Goal: Task Accomplishment & Management: Complete application form

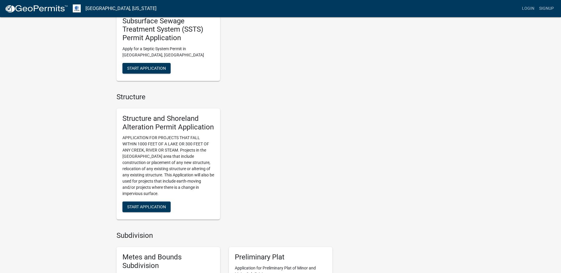
scroll to position [325, 0]
click at [138, 207] on span "Start Application" at bounding box center [146, 207] width 39 height 5
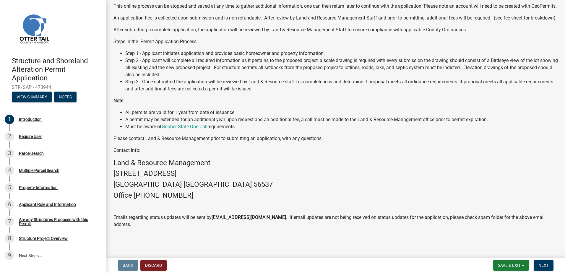
scroll to position [81, 0]
click at [544, 266] on span "Next" at bounding box center [544, 265] width 10 height 5
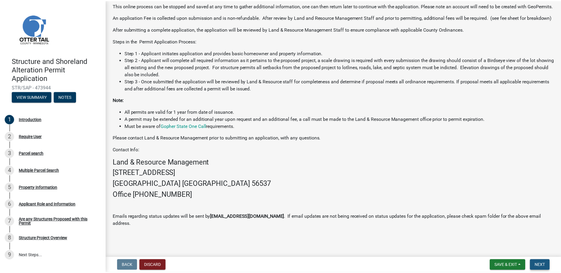
scroll to position [0, 0]
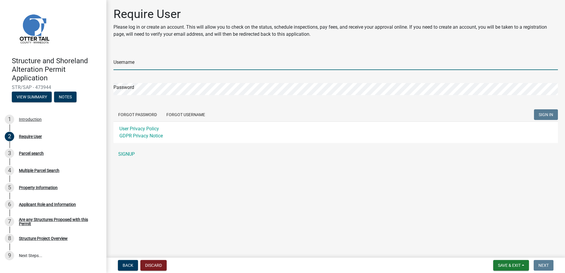
click at [142, 64] on input "Username" at bounding box center [336, 64] width 445 height 12
type input "blai1bri"
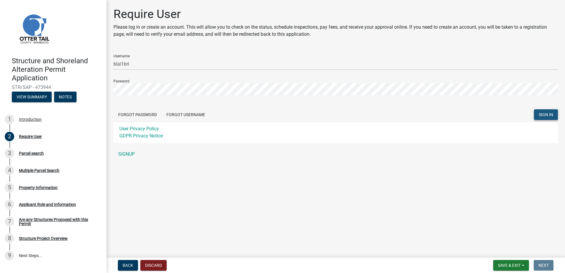
click at [545, 117] on span "SIGN IN" at bounding box center [546, 114] width 14 height 5
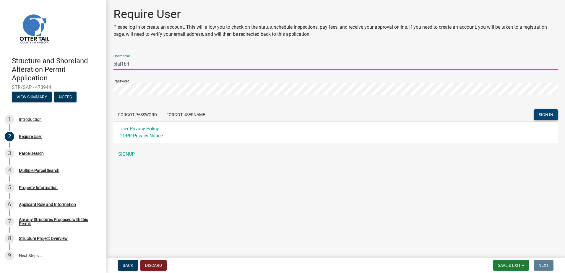
drag, startPoint x: 136, startPoint y: 64, endPoint x: 88, endPoint y: 57, distance: 47.8
click at [90, 59] on div "Structure and Shoreland Alteration Permit Application STR/SAP - 473944 View Sum…" at bounding box center [282, 136] width 565 height 273
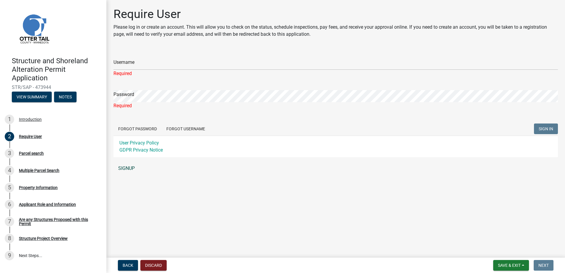
click at [126, 170] on link "SIGNUP" at bounding box center [336, 169] width 445 height 12
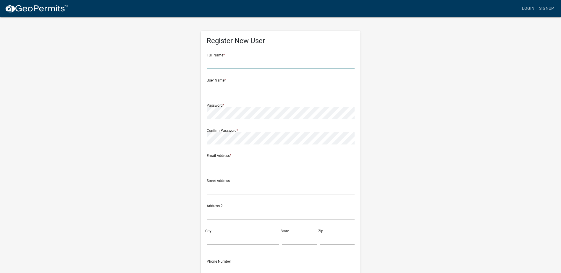
click at [238, 64] on input "text" at bounding box center [281, 63] width 148 height 12
type input "[PERSON_NAME]"
type input "[EMAIL_ADDRESS][DOMAIN_NAME]"
type input "[STREET_ADDRESS][PERSON_NAME]"
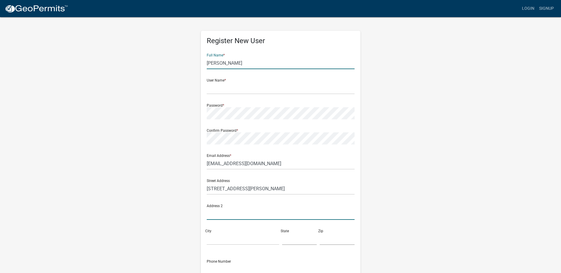
type input "[GEOGRAPHIC_DATA], MN, 56309"
type input "[PERSON_NAME]"
type input "MN"
type input "56309"
type input "2187472284"
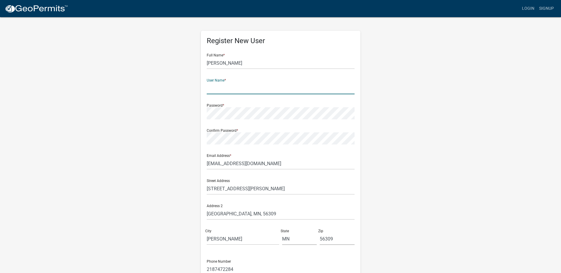
click at [226, 89] on input "text" at bounding box center [281, 88] width 148 height 12
type input "INTEGRA5.1"
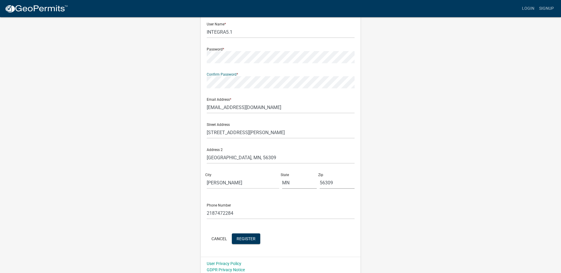
scroll to position [60, 0]
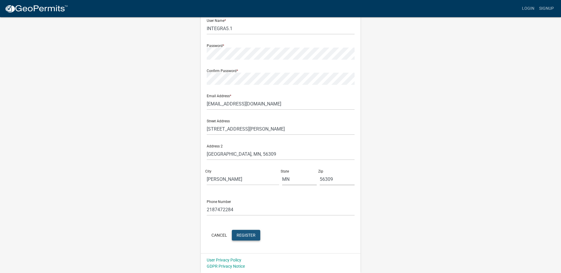
click at [246, 237] on span "Register" at bounding box center [246, 235] width 19 height 5
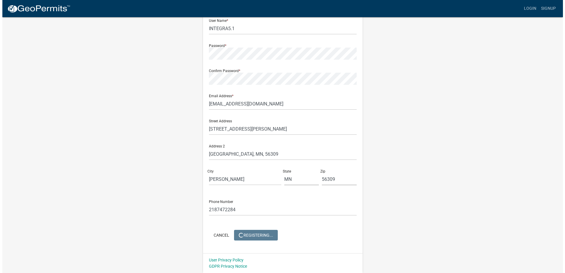
scroll to position [0, 0]
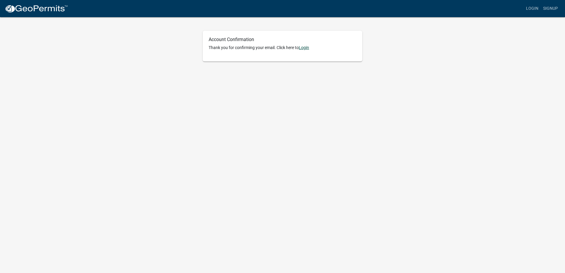
click at [306, 47] on link "Login" at bounding box center [304, 47] width 10 height 5
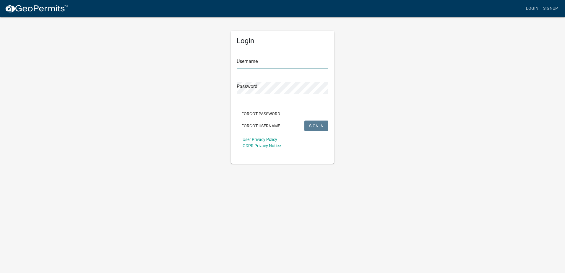
click at [279, 66] on input "Username" at bounding box center [283, 63] width 92 height 12
type input "integra5.1"
click at [305, 121] on button "SIGN IN" at bounding box center [317, 126] width 24 height 11
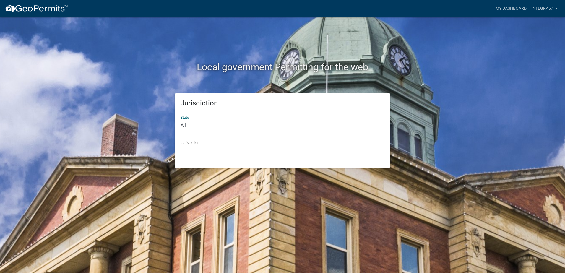
click at [220, 127] on select "All Colorado Georgia Indiana Iowa Kansas Minnesota Ohio South Carolina Wisconsin" at bounding box center [283, 125] width 204 height 12
select select "Minnesota"
click at [181, 119] on select "All Colorado Georgia Indiana Iowa Kansas Minnesota Ohio South Carolina Wisconsin" at bounding box center [283, 125] width 204 height 12
click at [212, 147] on select "Becker County, Minnesota Benton County, Minnesota Carlton County, Minnesota Cit…" at bounding box center [283, 151] width 204 height 12
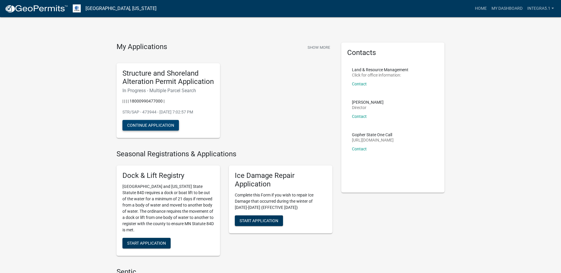
click at [153, 125] on button "Continue Application" at bounding box center [150, 125] width 56 height 11
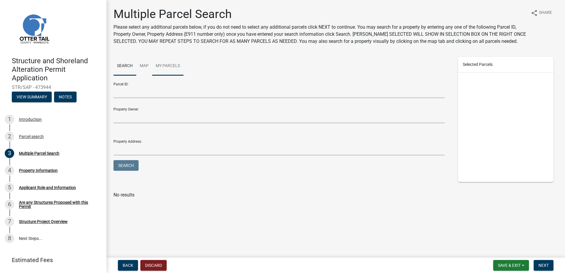
click at [169, 65] on link "My Parcels" at bounding box center [167, 66] width 31 height 19
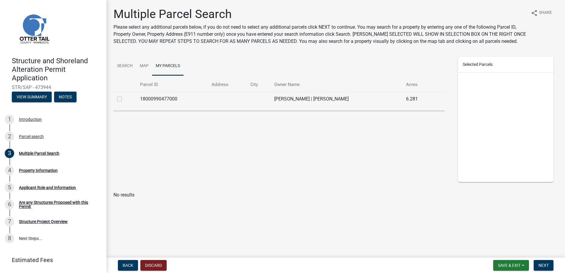
click at [124, 95] on label at bounding box center [124, 95] width 0 height 0
click at [124, 99] on input "checkbox" at bounding box center [126, 97] width 4 height 4
checkbox input "true"
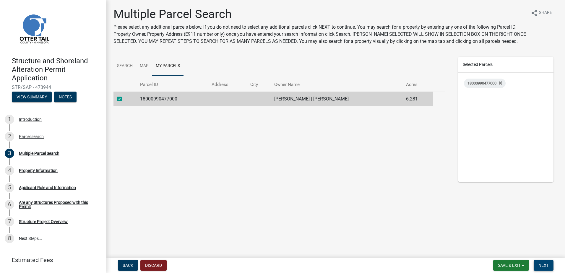
click at [545, 265] on span "Next" at bounding box center [544, 265] width 10 height 5
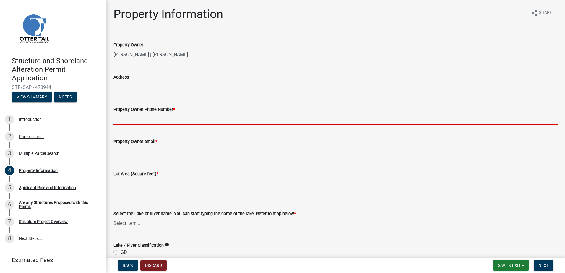
click at [128, 121] on input "Property Owner Phone Number *" at bounding box center [336, 119] width 445 height 12
type input "2187472284"
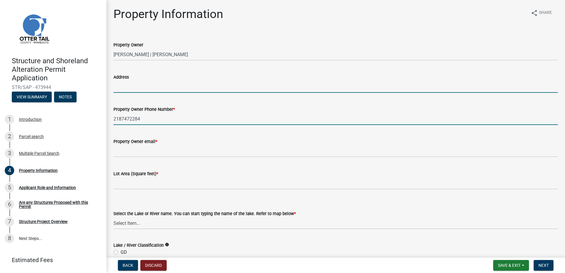
type input "[STREET_ADDRESS][PERSON_NAME]"
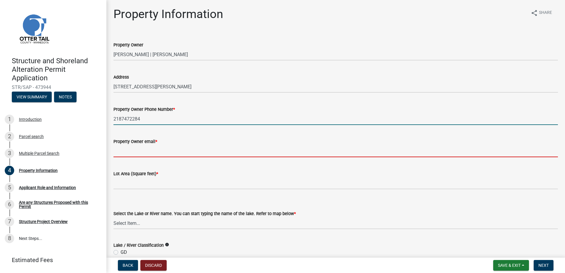
type input "[EMAIL_ADDRESS][DOMAIN_NAME]"
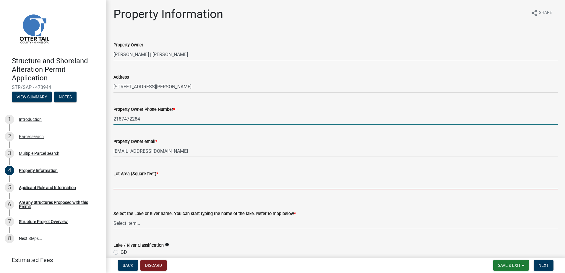
click at [120, 186] on input "text" at bounding box center [336, 183] width 445 height 12
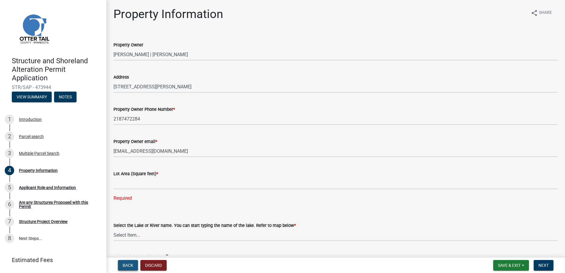
click at [125, 264] on span "Back" at bounding box center [128, 265] width 11 height 5
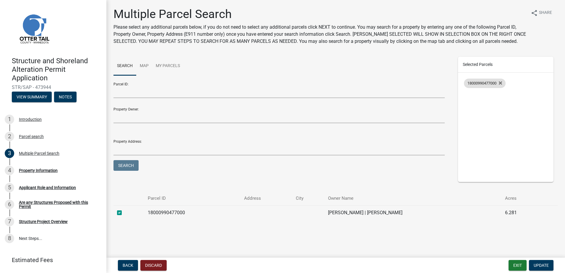
click at [477, 83] on span "18000990477000" at bounding box center [482, 83] width 29 height 4
click at [124, 209] on label at bounding box center [124, 209] width 0 height 0
click at [124, 213] on input "checkbox" at bounding box center [126, 211] width 4 height 4
checkbox input "true"
click at [544, 266] on span "Update" at bounding box center [541, 265] width 15 height 5
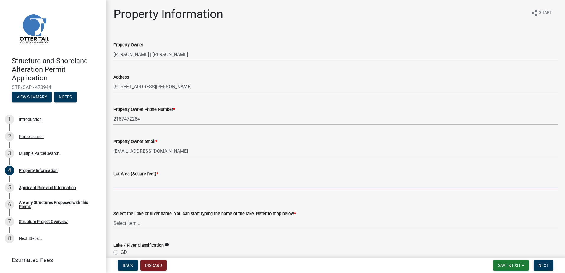
click at [150, 186] on input "text" at bounding box center [336, 183] width 445 height 12
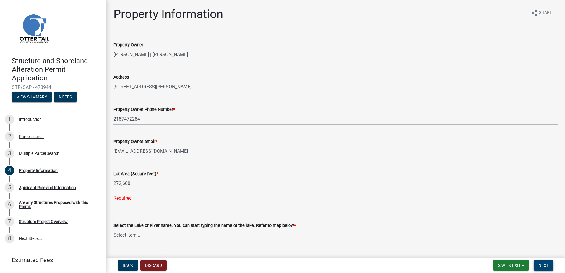
type input "272600"
click at [542, 266] on span "Next" at bounding box center [544, 265] width 10 height 5
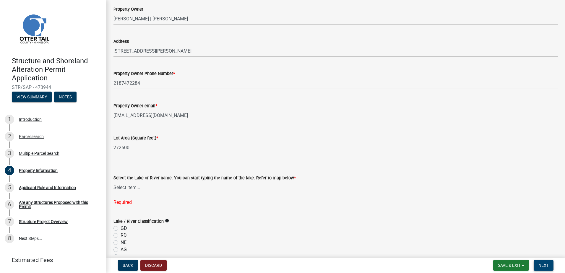
scroll to position [59, 0]
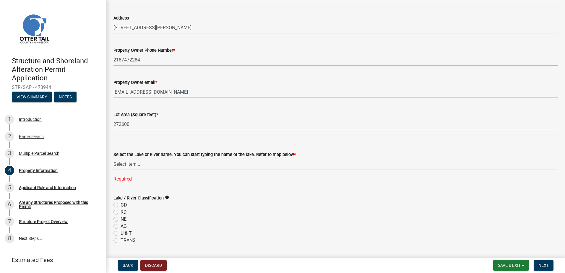
click at [121, 221] on label "NE" at bounding box center [124, 219] width 6 height 7
click at [121, 220] on input "NE" at bounding box center [123, 218] width 4 height 4
radio input "true"
click at [152, 166] on select "Select Item... None Adley 56-031 Albert 56-118 Alfred 56-600 Alice 56-244 Alice…" at bounding box center [336, 164] width 445 height 12
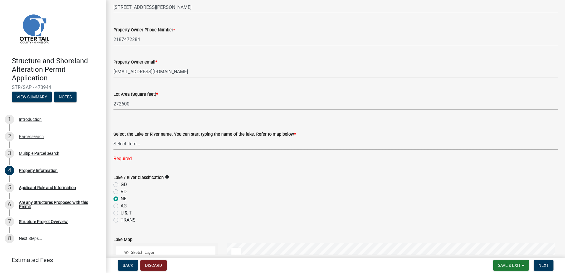
scroll to position [75, 0]
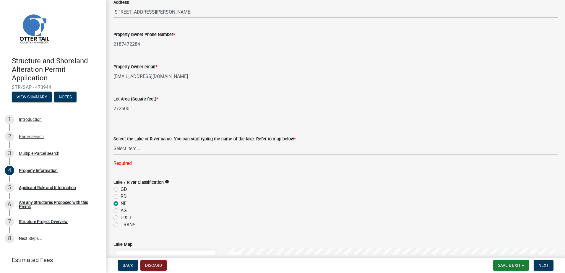
click at [186, 149] on select "Select Item... None Adley 56-031 Albert 56-118 Alfred 56-600 Alice 56-244 Alice…" at bounding box center [336, 148] width 445 height 12
click at [114, 142] on select "Select Item... None Adley 56-031 Albert 56-118 Alfred 56-600 Alice 56-244 Alice…" at bounding box center [336, 148] width 445 height 12
select select "0bc2e7ee-fb10-478e-b6cf-22d75c2a0b86"
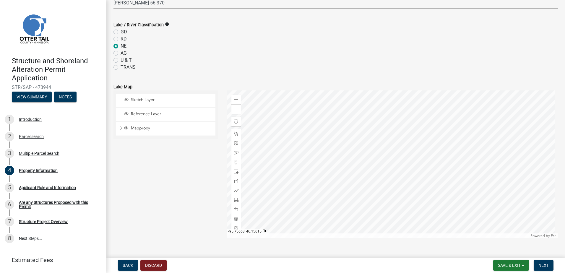
scroll to position [223, 0]
click at [545, 266] on span "Next" at bounding box center [544, 265] width 10 height 5
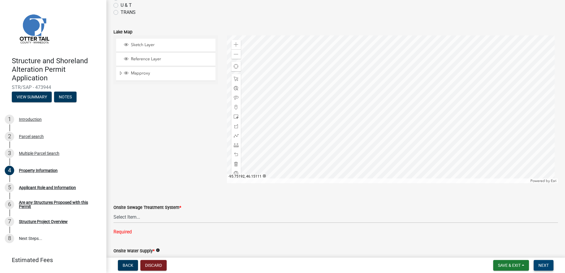
scroll to position [282, 0]
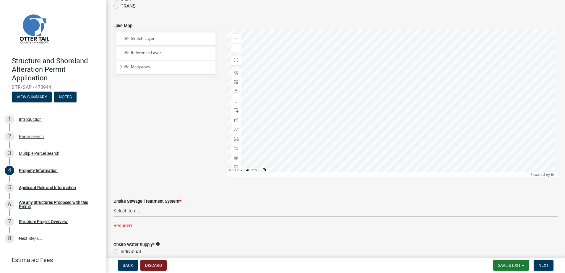
click at [388, 114] on div at bounding box center [392, 103] width 331 height 148
click at [146, 212] on select "Select Item... L&R Certificate of Compliance within 5yrs Compliance Inspection …" at bounding box center [336, 211] width 445 height 12
click at [114, 205] on select "Select Item... L&R Certificate of Compliance within 5yrs Compliance Inspection …" at bounding box center [336, 211] width 445 height 12
select select "536c2d30-81d9-41b4-a753-c6560d717c74"
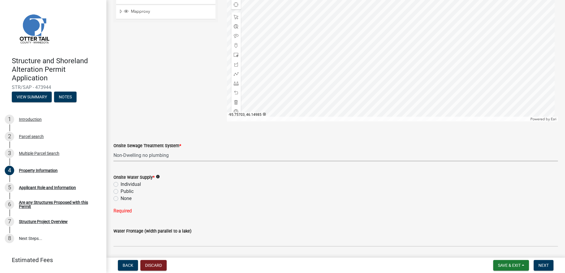
scroll to position [341, 0]
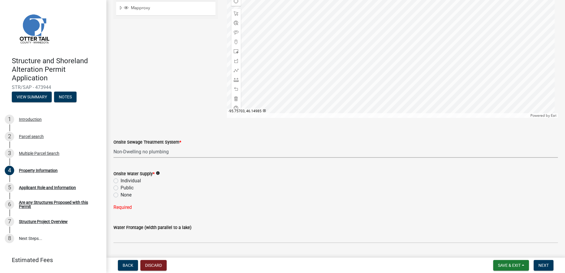
click at [121, 194] on label "None" at bounding box center [126, 195] width 11 height 7
click at [121, 194] on input "None" at bounding box center [123, 194] width 4 height 4
radio input "true"
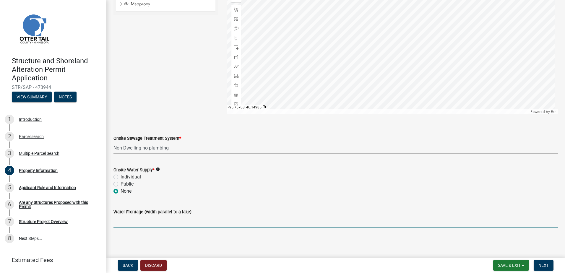
click at [134, 225] on input "Water Frontage (width parallel to a lake)" at bounding box center [336, 222] width 445 height 12
type input "211"
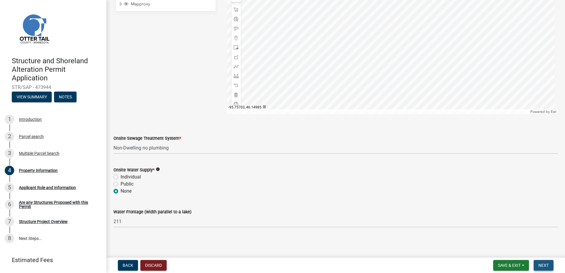
click at [544, 267] on span "Next" at bounding box center [544, 265] width 10 height 5
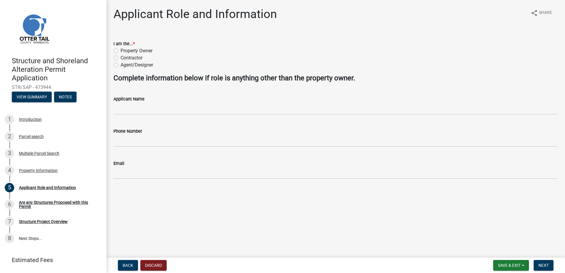
click at [121, 51] on label "Property Owner" at bounding box center [137, 50] width 32 height 7
click at [121, 51] on input "Property Owner" at bounding box center [123, 49] width 4 height 4
radio input "true"
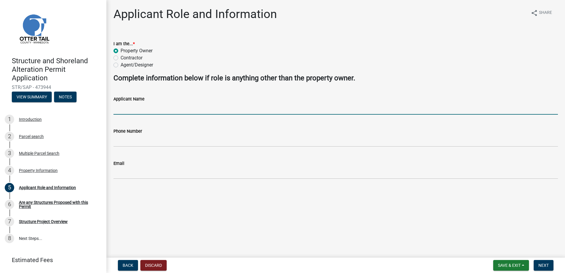
click at [143, 110] on input "Applicant Name" at bounding box center [336, 109] width 445 height 12
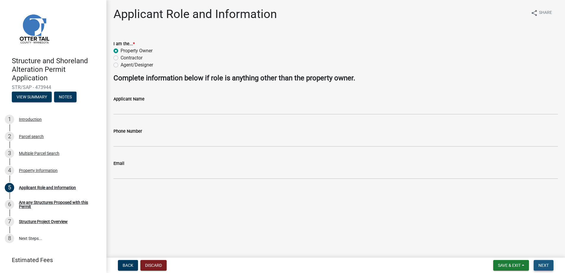
click at [545, 266] on span "Next" at bounding box center [544, 265] width 10 height 5
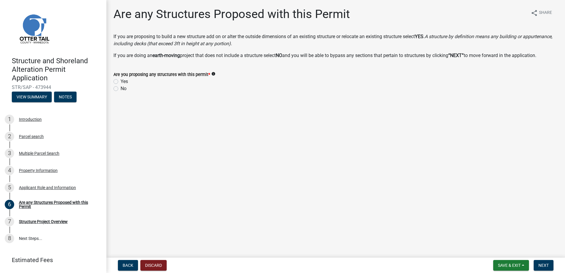
click at [121, 82] on label "Yes" at bounding box center [124, 81] width 7 height 7
click at [121, 82] on input "Yes" at bounding box center [123, 80] width 4 height 4
radio input "true"
click at [543, 267] on span "Next" at bounding box center [544, 265] width 10 height 5
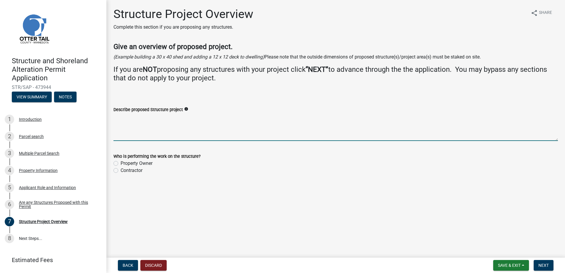
click at [126, 119] on textarea "Describe proposed Structure project" at bounding box center [336, 127] width 445 height 28
type textarea "Moving in a 12 x 16 storage building"
click at [121, 163] on label "Property Owner" at bounding box center [137, 163] width 32 height 7
click at [121, 163] on input "Property Owner" at bounding box center [123, 162] width 4 height 4
radio input "true"
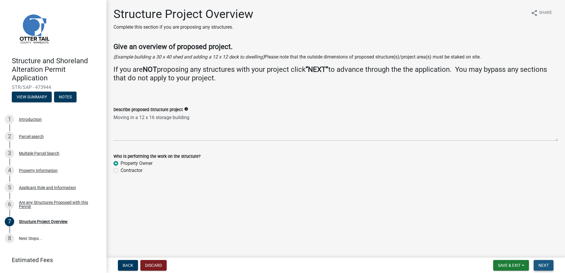
click at [545, 265] on span "Next" at bounding box center [544, 265] width 10 height 5
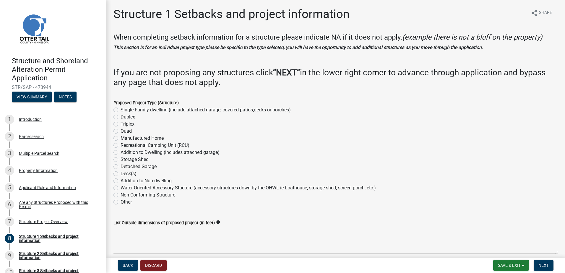
click at [121, 161] on label "Storage Shed" at bounding box center [135, 159] width 28 height 7
click at [121, 160] on input "Storage Shed" at bounding box center [123, 158] width 4 height 4
radio input "true"
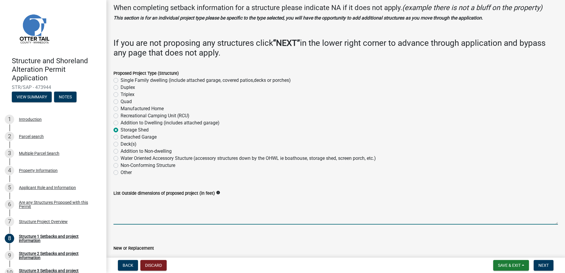
click at [125, 204] on textarea "List Outside dimensions of proposed project (in feet)" at bounding box center [336, 211] width 445 height 28
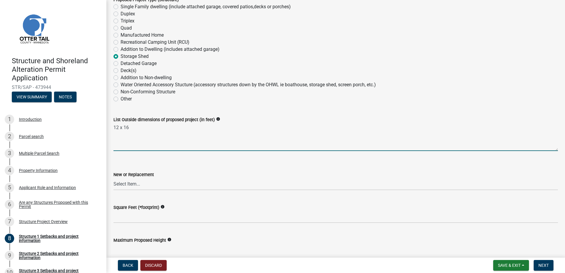
scroll to position [118, 0]
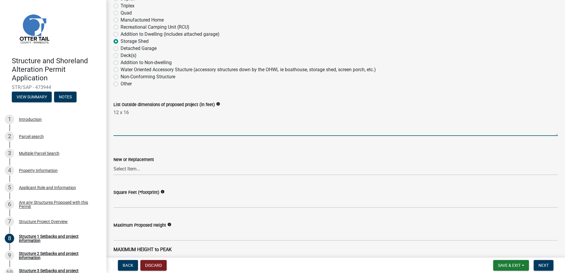
type textarea "12 x 16"
click at [145, 169] on select "Select Item... New Replacement" at bounding box center [336, 169] width 445 height 12
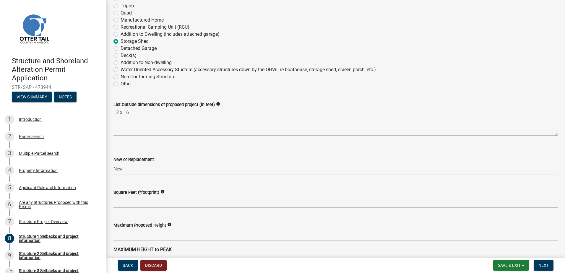
click at [114, 163] on select "Select Item... New Replacement" at bounding box center [336, 169] width 445 height 12
select select "c185e313-3403-4239-bd61-bb563c58a77a"
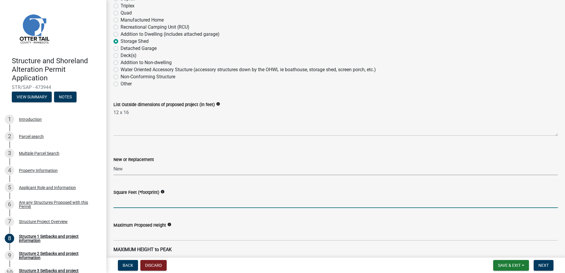
click at [132, 203] on input "text" at bounding box center [336, 202] width 445 height 12
type input "192"
click at [162, 192] on icon "info" at bounding box center [163, 192] width 4 height 4
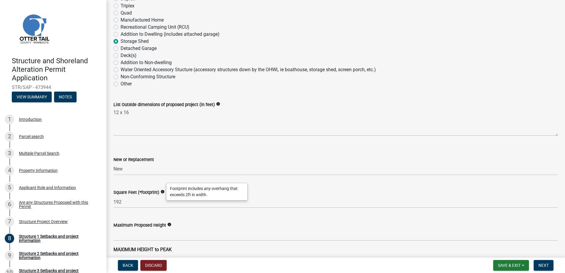
click at [270, 190] on div "Square Feet (*footprint) info" at bounding box center [336, 192] width 445 height 7
click at [168, 224] on icon "info" at bounding box center [169, 225] width 4 height 4
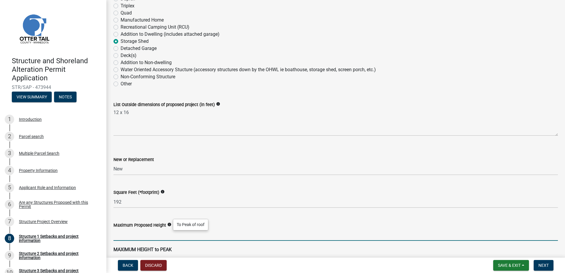
click at [130, 238] on input "text" at bounding box center [336, 235] width 445 height 12
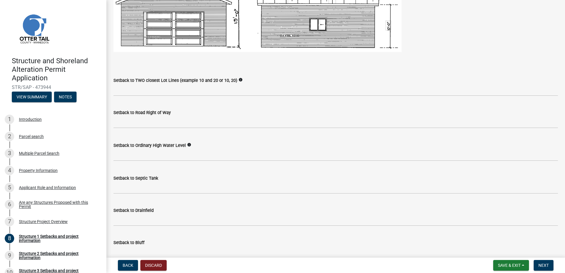
scroll to position [414, 0]
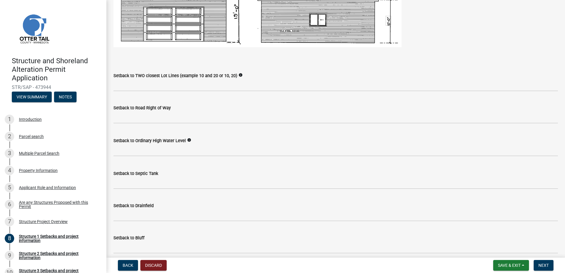
type input "11"
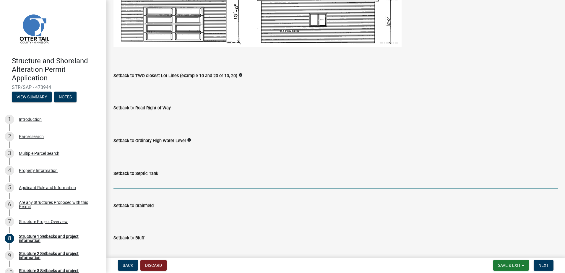
click at [123, 185] on input "Setback to Septic Tank" at bounding box center [336, 183] width 445 height 12
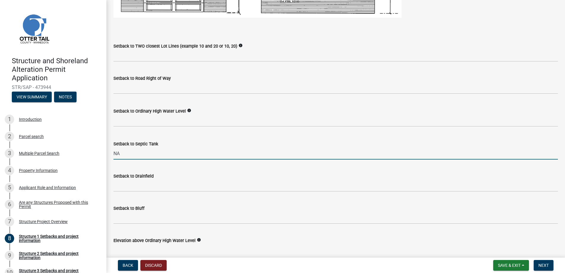
type input "NA"
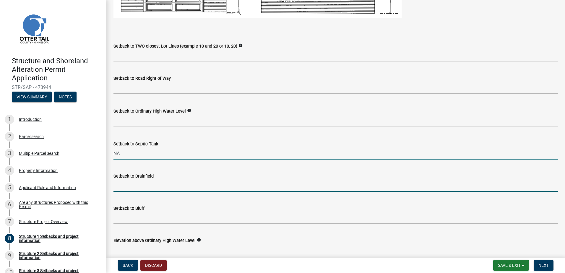
click at [125, 185] on input "Setback to Drainfield" at bounding box center [336, 186] width 445 height 12
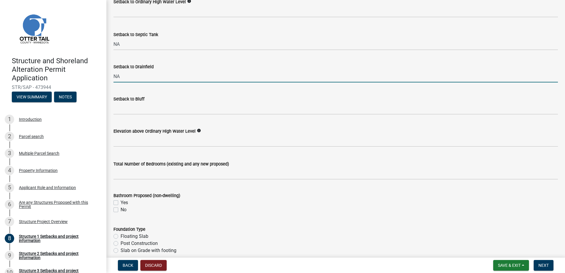
scroll to position [562, 0]
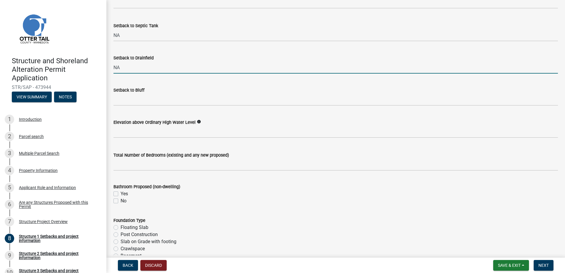
type input "NA"
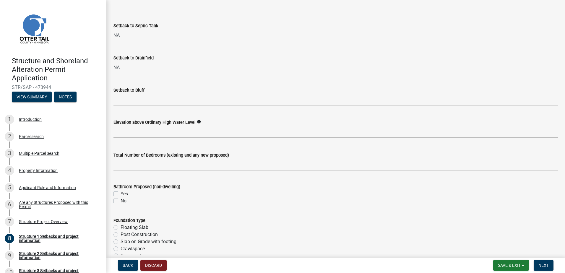
click at [121, 200] on label "No" at bounding box center [124, 200] width 6 height 7
click at [121, 200] on input "No" at bounding box center [123, 199] width 4 height 4
checkbox input "true"
checkbox input "false"
checkbox input "true"
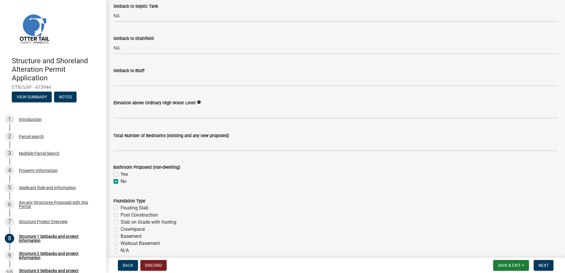
scroll to position [621, 0]
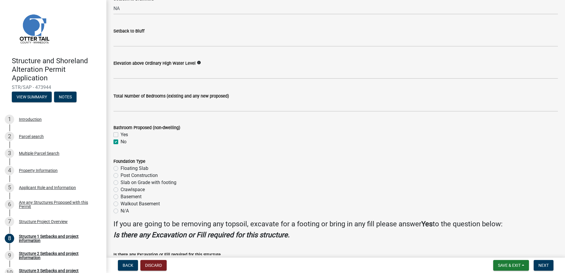
click at [121, 212] on label "N/A" at bounding box center [125, 211] width 8 height 7
click at [121, 211] on input "N/A" at bounding box center [123, 210] width 4 height 4
radio input "true"
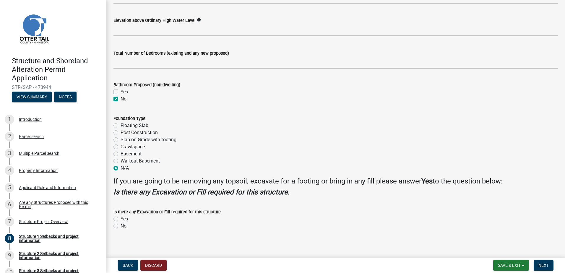
scroll to position [666, 0]
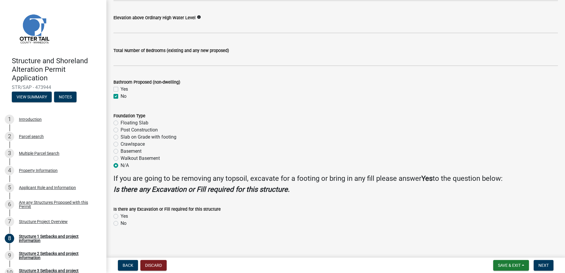
click at [121, 217] on label "Yes" at bounding box center [124, 216] width 7 height 7
click at [121, 217] on input "Yes" at bounding box center [123, 215] width 4 height 4
radio input "true"
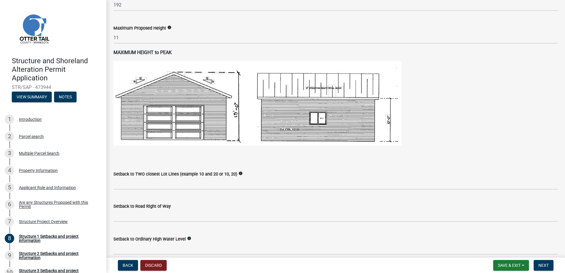
scroll to position [325, 0]
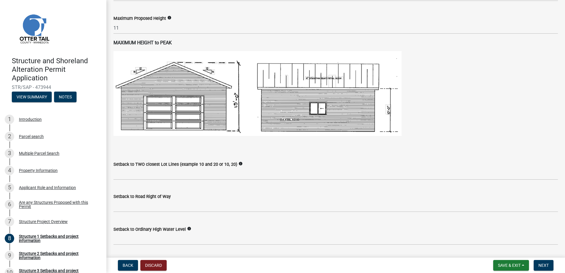
click at [239, 163] on icon "info" at bounding box center [241, 164] width 4 height 4
click at [313, 164] on div "Setback to TWO closest Lot Lines (example 10 and 20 or 10, 20) info" at bounding box center [336, 164] width 445 height 7
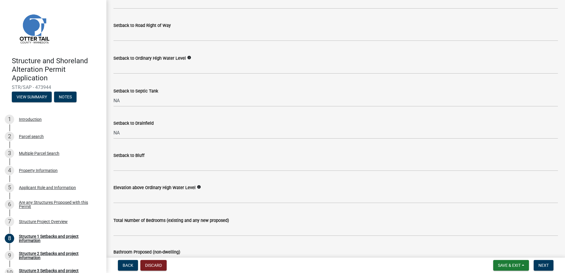
scroll to position [503, 0]
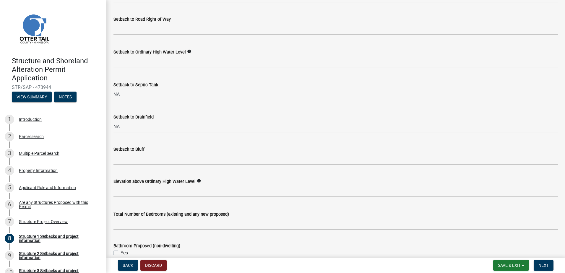
click at [197, 180] on icon "info" at bounding box center [199, 181] width 4 height 4
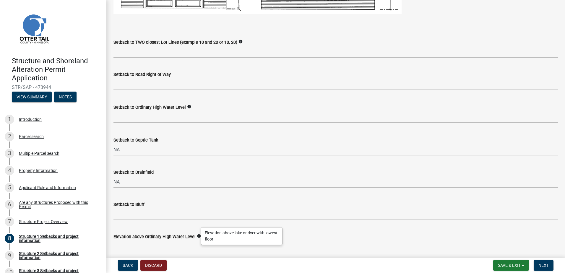
scroll to position [430, 0]
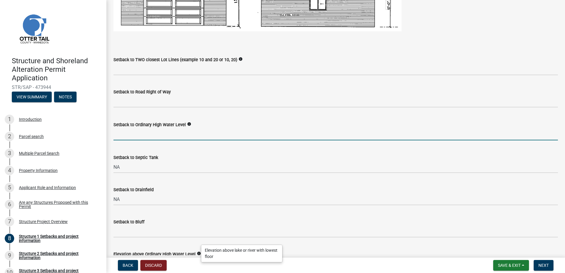
click at [130, 135] on input "text" at bounding box center [336, 134] width 445 height 12
type input "200"
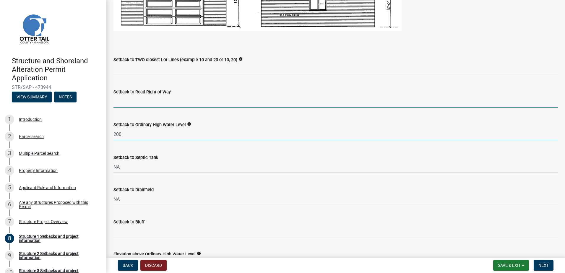
click at [137, 102] on input "text" at bounding box center [336, 101] width 445 height 12
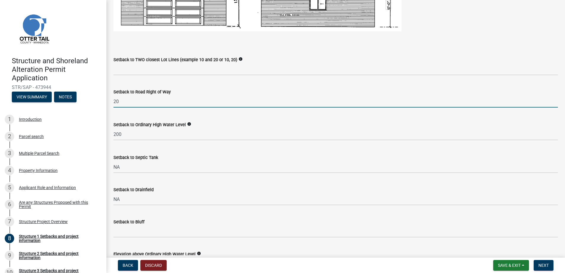
type input "20"
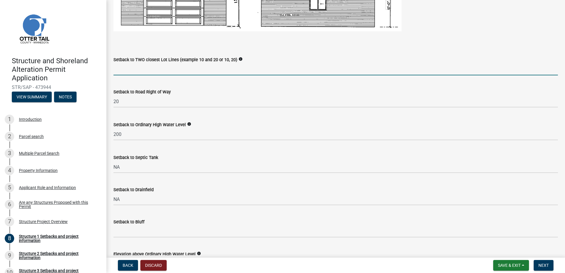
click at [141, 71] on input "Setback to TWO closest Lot Lines (example 10 and 20 or 10, 20)" at bounding box center [336, 69] width 445 height 12
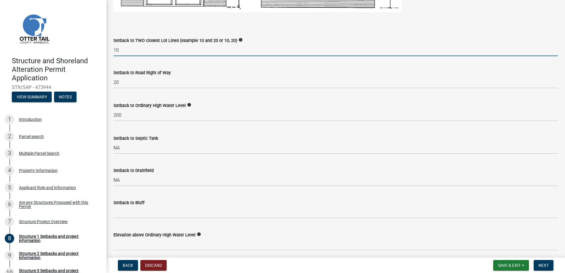
scroll to position [459, 0]
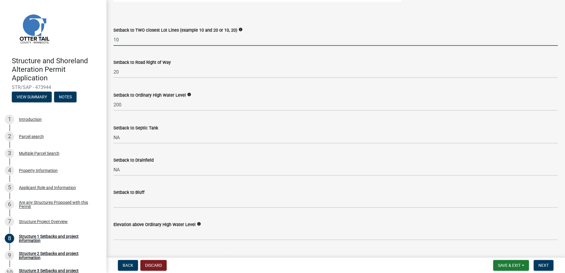
type input "10"
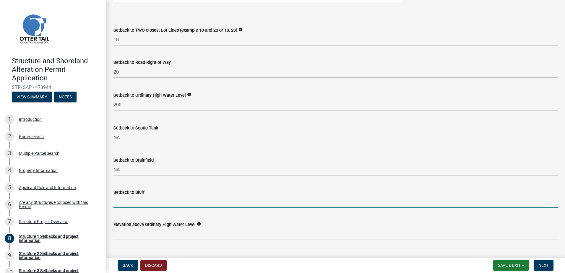
click at [119, 202] on input "Setback to Bluff" at bounding box center [336, 202] width 445 height 12
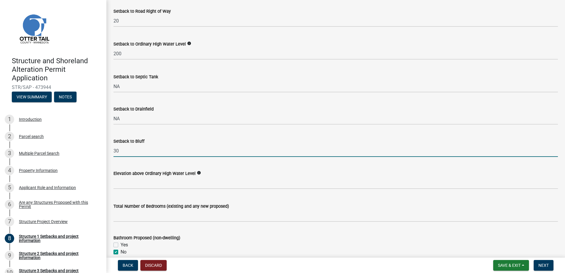
scroll to position [519, 0]
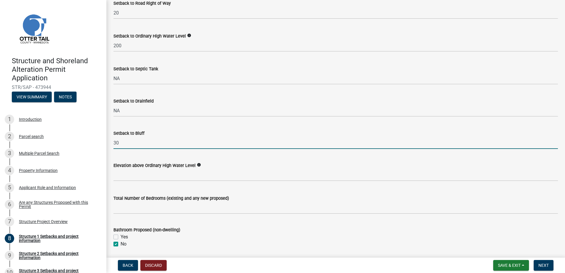
type input "30"
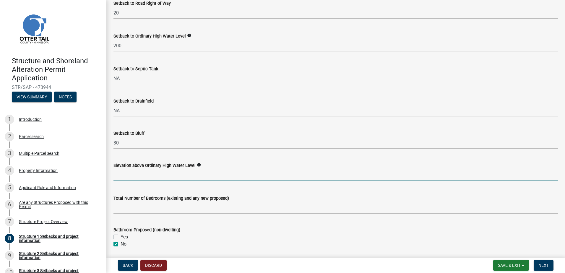
click at [125, 177] on input "text" at bounding box center [336, 175] width 445 height 12
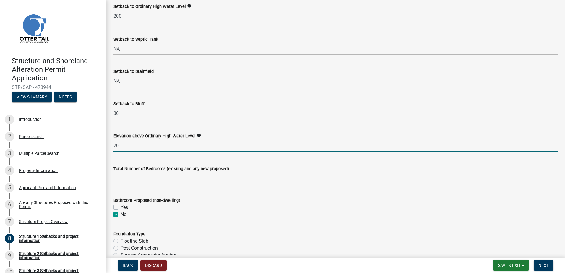
scroll to position [578, 0]
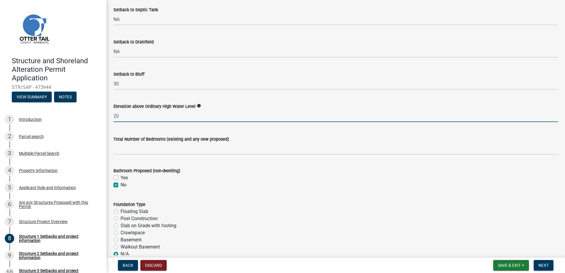
type input "20"
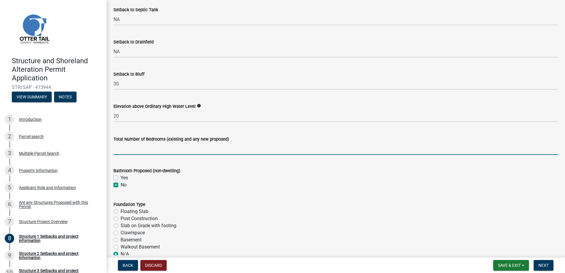
click at [123, 151] on input "text" at bounding box center [336, 149] width 445 height 12
type input "n"
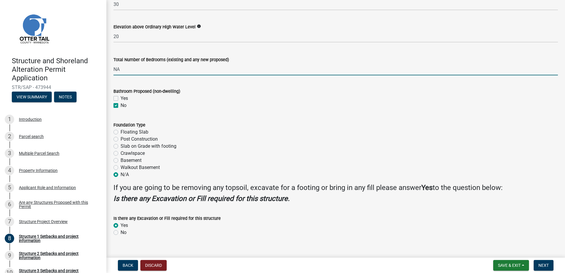
scroll to position [666, 0]
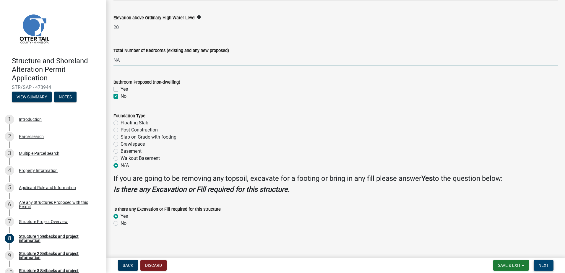
type input "0"
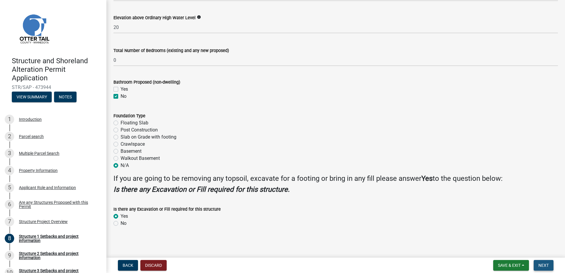
click at [546, 266] on span "Next" at bounding box center [544, 265] width 10 height 5
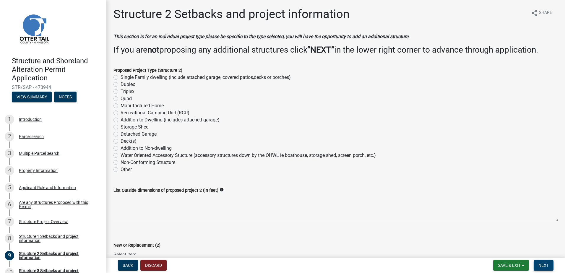
click at [545, 265] on span "Next" at bounding box center [544, 265] width 10 height 5
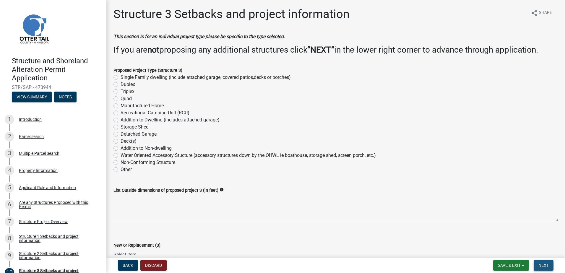
click at [544, 266] on span "Next" at bounding box center [544, 265] width 10 height 5
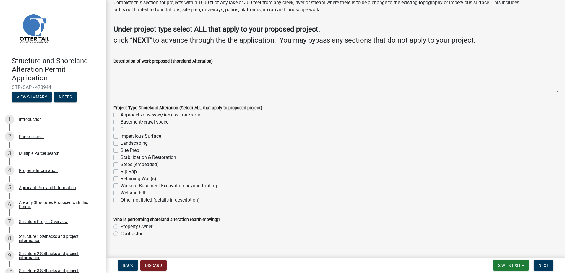
scroll to position [35, 0]
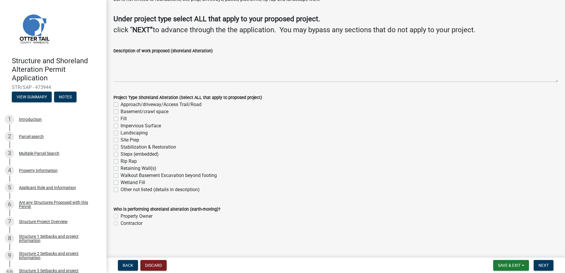
click at [121, 216] on label "Property Owner" at bounding box center [137, 216] width 32 height 7
click at [121, 216] on input "Property Owner" at bounding box center [123, 215] width 4 height 4
radio input "true"
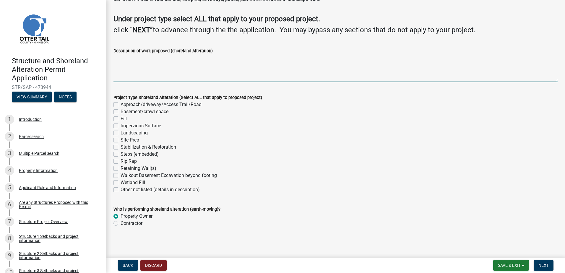
click at [126, 63] on textarea "Description of work proposed (shoreland Alteration)" at bounding box center [336, 68] width 445 height 28
type textarea "Remove approximately 196 cubic feet of dirt and replace with gravel for shed to…"
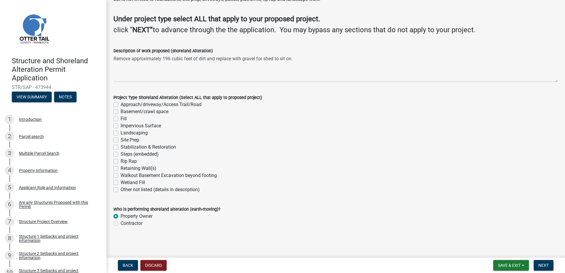
click at [121, 140] on label "Site Prep" at bounding box center [130, 140] width 19 height 7
click at [121, 140] on input "Site Prep" at bounding box center [123, 139] width 4 height 4
checkbox input "true"
checkbox input "false"
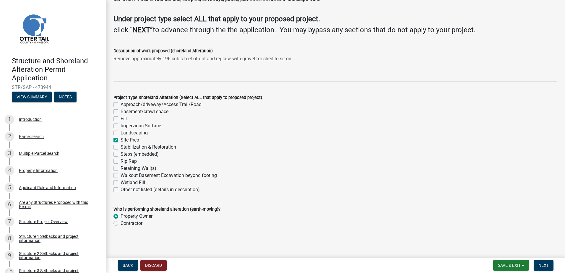
checkbox input "false"
checkbox input "true"
checkbox input "false"
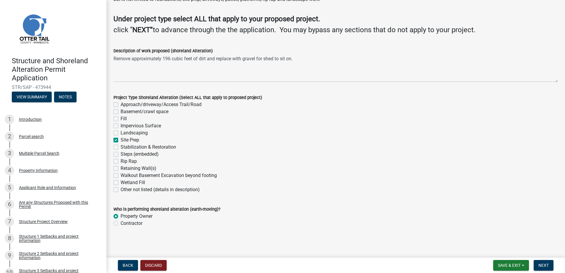
checkbox input "false"
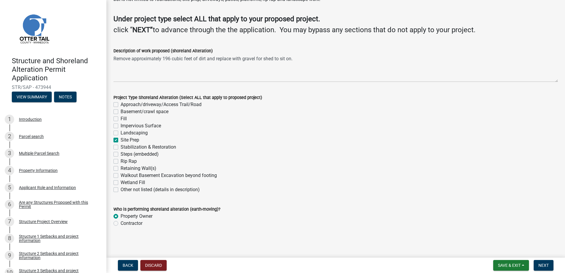
checkbox input "false"
click at [544, 267] on span "Next" at bounding box center [544, 265] width 10 height 5
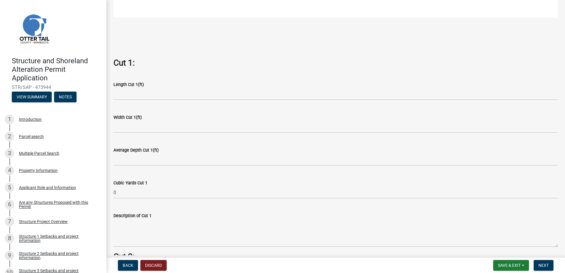
scroll to position [325, 0]
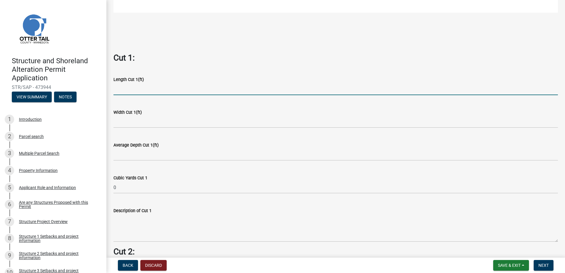
click at [128, 89] on input "text" at bounding box center [336, 89] width 445 height 12
type input "28"
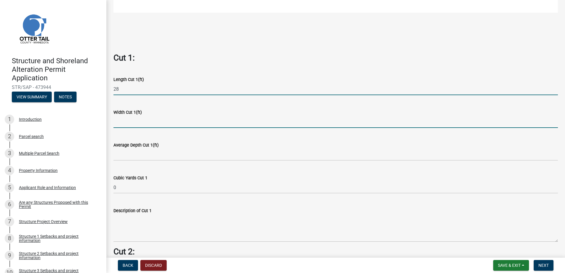
click at [165, 120] on input "text" at bounding box center [336, 122] width 445 height 12
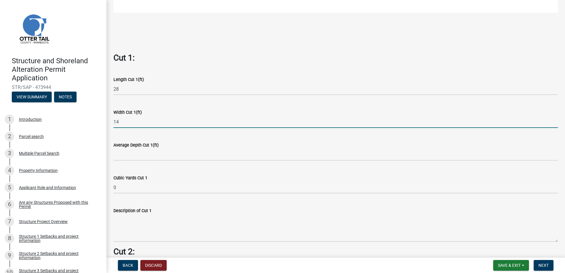
type input "14"
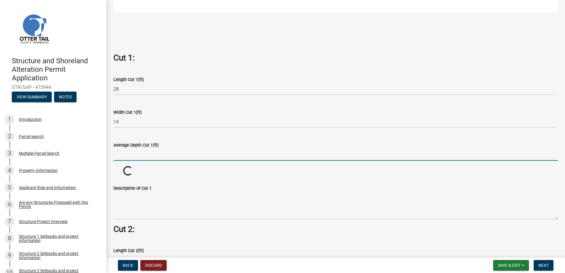
click at [135, 155] on input "text" at bounding box center [336, 155] width 445 height 12
type input "0.5"
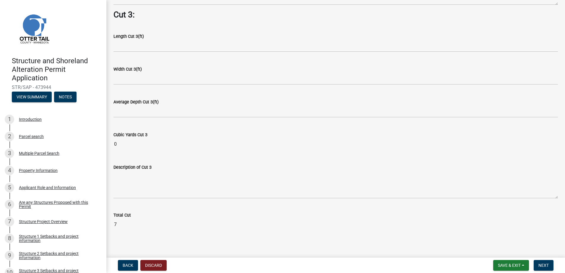
scroll to position [756, 0]
click at [545, 268] on span "Next" at bounding box center [544, 265] width 10 height 5
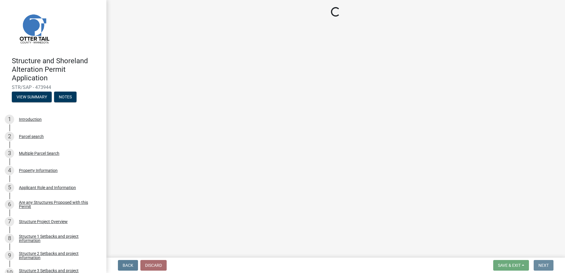
scroll to position [0, 0]
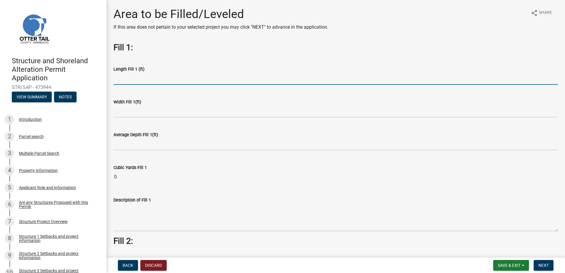
click at [126, 81] on input "text" at bounding box center [336, 79] width 445 height 12
type input "28"
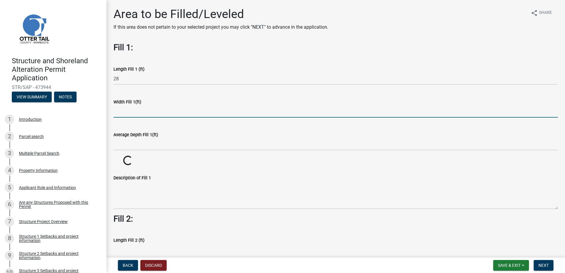
click at [166, 114] on input "text" at bounding box center [336, 112] width 445 height 12
type input "14"
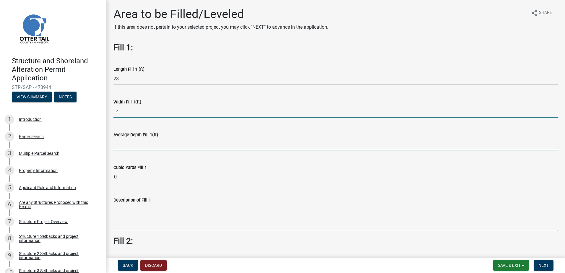
click at [145, 146] on input "text" at bounding box center [336, 144] width 445 height 12
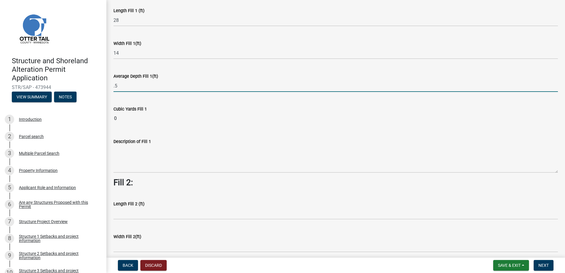
scroll to position [59, 0]
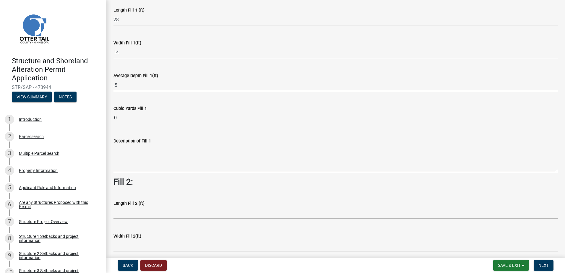
type input "0.5"
click at [117, 153] on wm-data-entity-input "Description of Fill 1" at bounding box center [336, 153] width 445 height 48
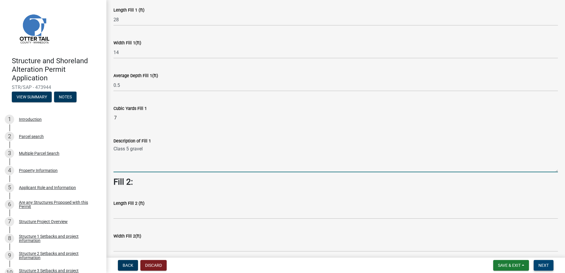
type textarea "Class 5 gravel"
click at [547, 267] on span "Next" at bounding box center [544, 265] width 10 height 5
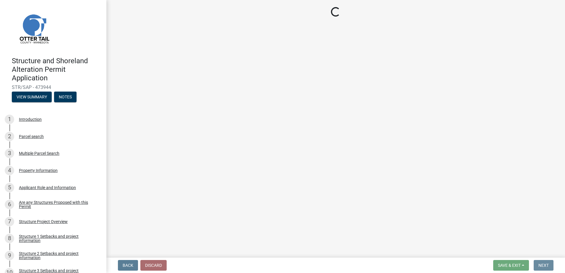
scroll to position [0, 0]
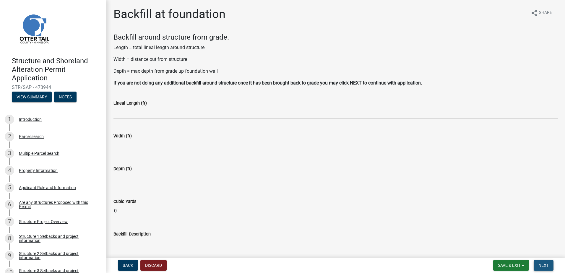
click at [543, 266] on span "Next" at bounding box center [544, 265] width 10 height 5
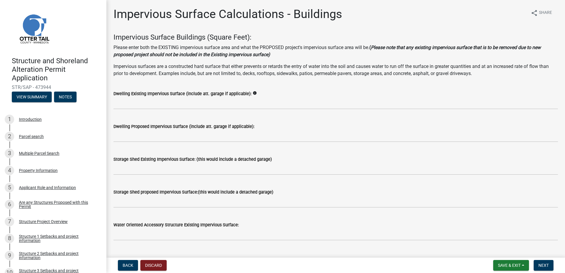
click at [253, 93] on icon "info" at bounding box center [255, 93] width 4 height 4
click at [355, 96] on div "Dwelling Existing Impervious Surface (include att. garage if applicable): info" at bounding box center [336, 93] width 445 height 7
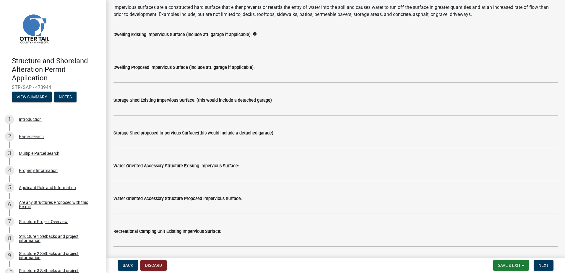
scroll to position [30, 0]
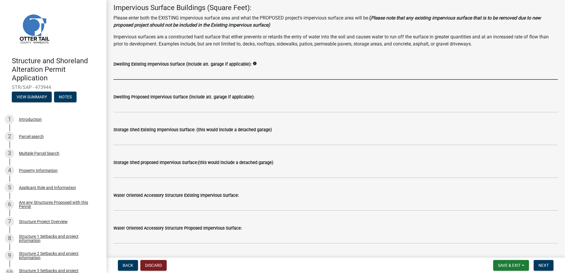
click at [122, 76] on input "text" at bounding box center [336, 74] width 445 height 12
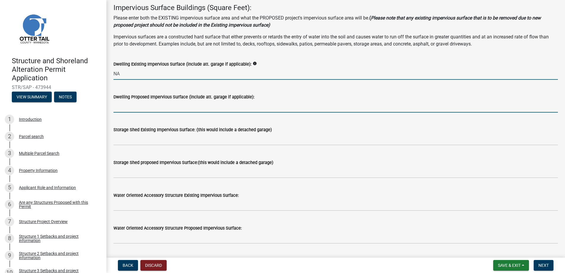
type input "0"
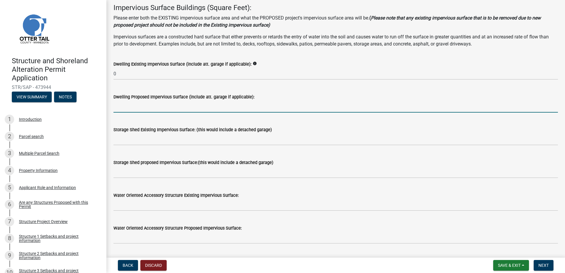
click at [128, 109] on input "text" at bounding box center [336, 107] width 445 height 12
type input "0"
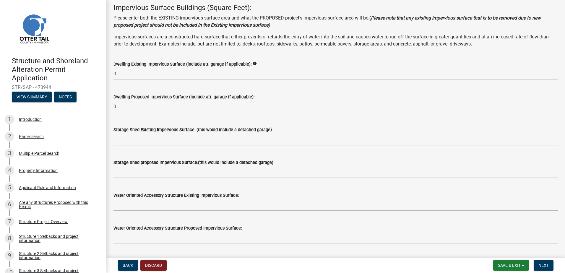
click at [131, 142] on input "text" at bounding box center [336, 139] width 445 height 12
type input "0"
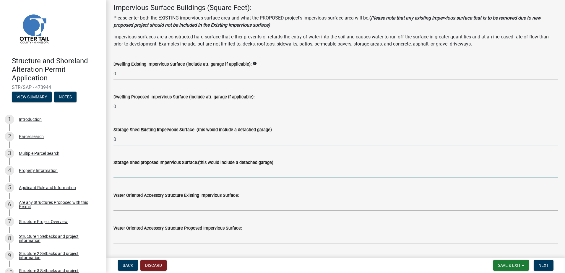
click at [130, 174] on input "text" at bounding box center [336, 172] width 445 height 12
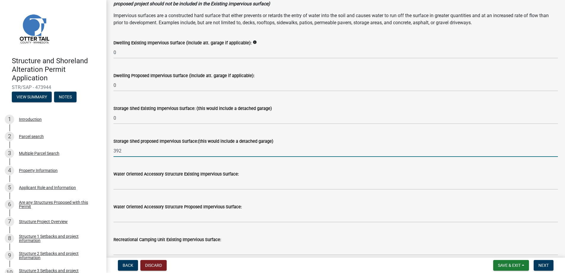
scroll to position [59, 0]
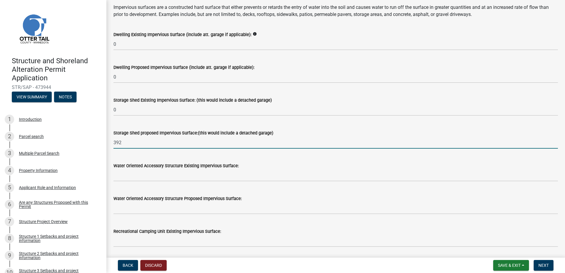
type input "392"
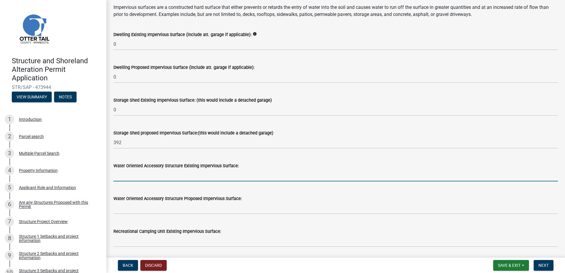
click at [135, 178] on input "text" at bounding box center [336, 175] width 445 height 12
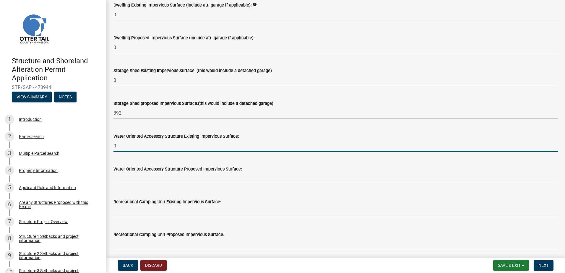
type input "0"
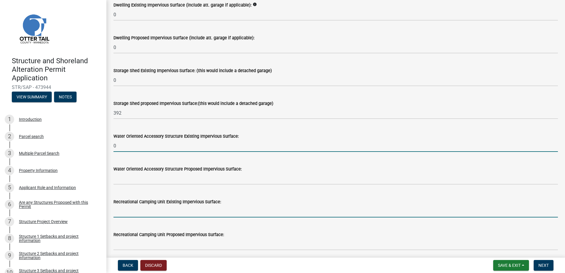
click at [122, 213] on input "text" at bounding box center [336, 211] width 445 height 12
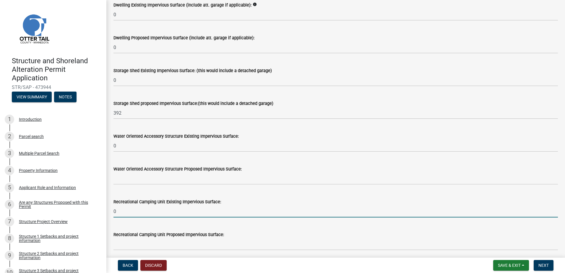
type input "0"
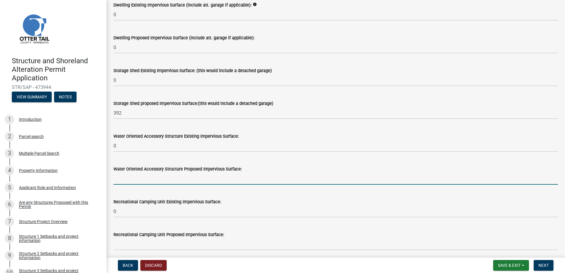
click at [126, 181] on input "text" at bounding box center [336, 179] width 445 height 12
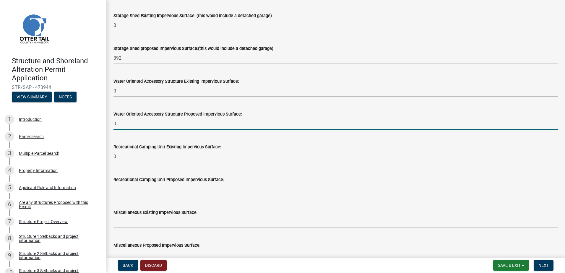
scroll to position [148, 0]
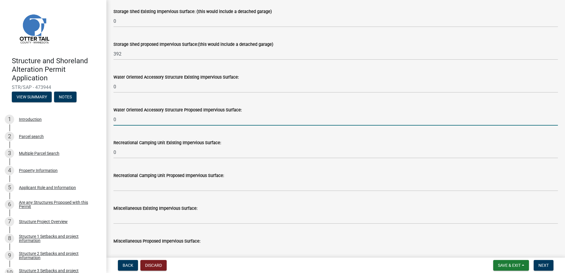
type input "0"
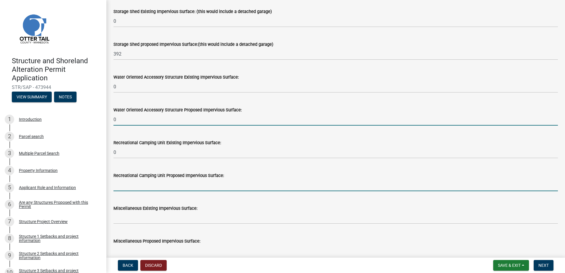
click at [121, 187] on input "text" at bounding box center [336, 185] width 445 height 12
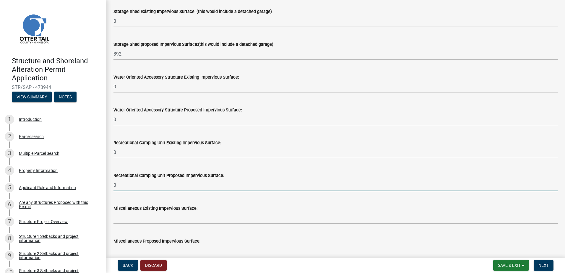
type input "0"
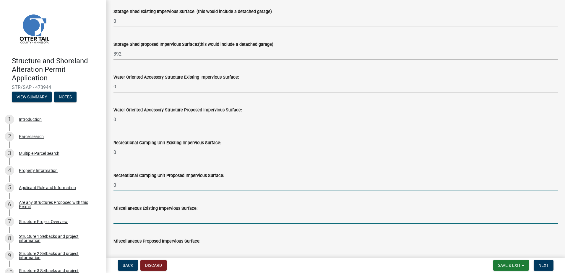
click at [127, 219] on input "text" at bounding box center [336, 218] width 445 height 12
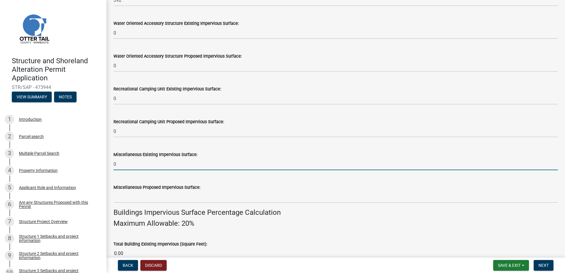
scroll to position [207, 0]
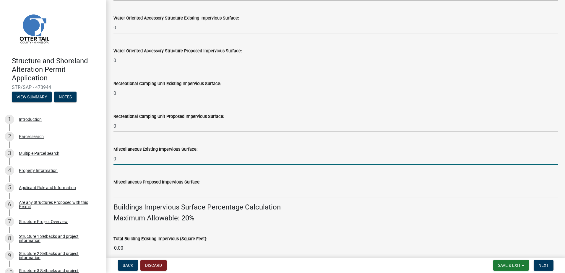
type input "0"
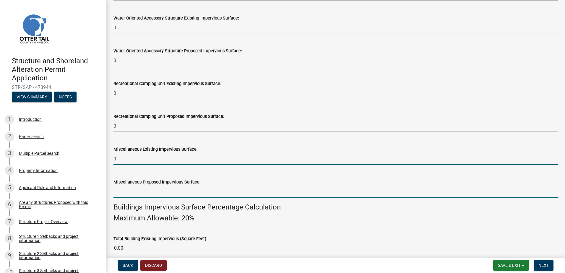
click at [118, 194] on input "text" at bounding box center [336, 192] width 445 height 12
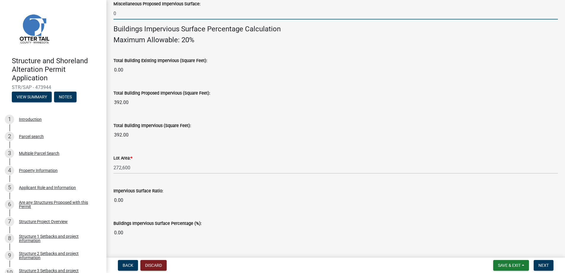
scroll to position [397, 0]
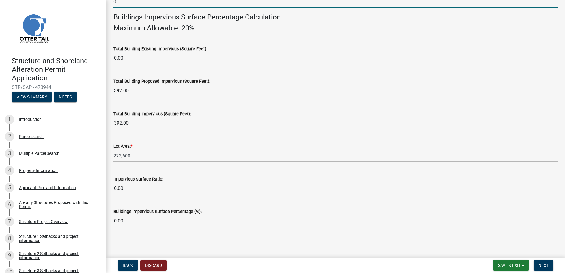
type input "0"
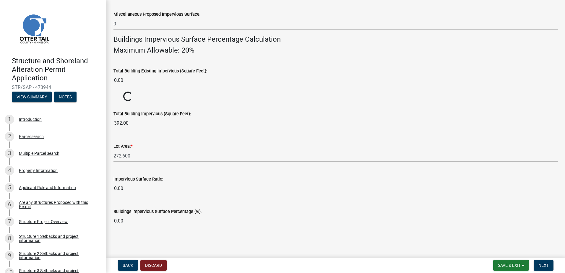
click at [139, 191] on input "0.00" at bounding box center [336, 189] width 445 height 12
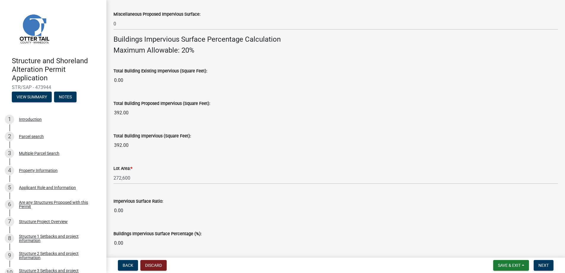
click at [129, 242] on input "0.00" at bounding box center [336, 243] width 445 height 12
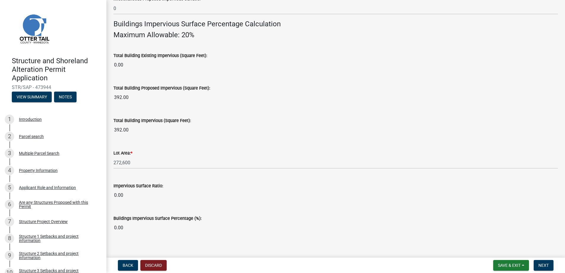
scroll to position [397, 0]
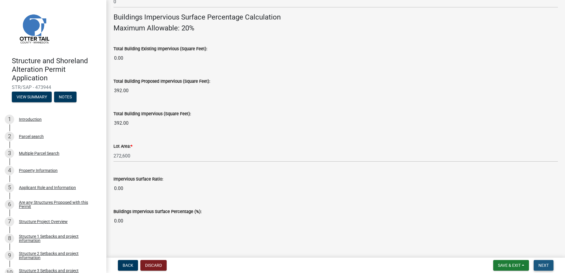
click at [545, 265] on span "Next" at bounding box center [544, 265] width 10 height 5
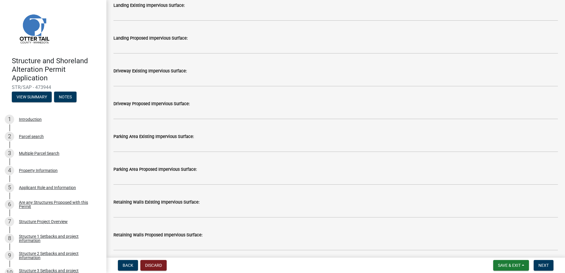
scroll to position [266, 0]
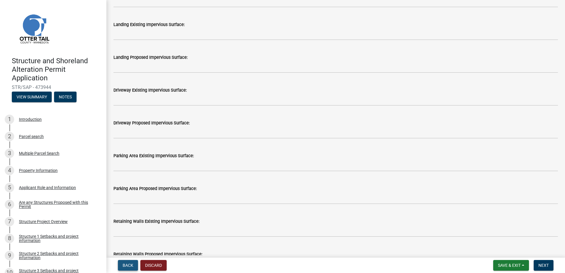
click at [125, 266] on span "Back" at bounding box center [128, 265] width 11 height 5
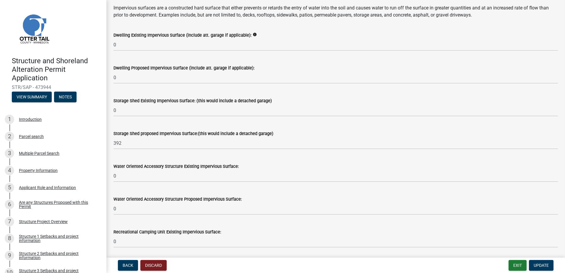
scroll to position [59, 0]
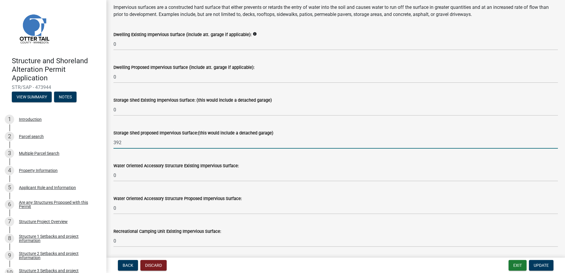
click at [124, 142] on input "392" at bounding box center [336, 143] width 445 height 12
type input "3"
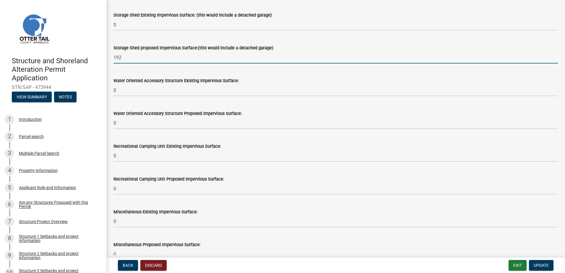
scroll to position [177, 0]
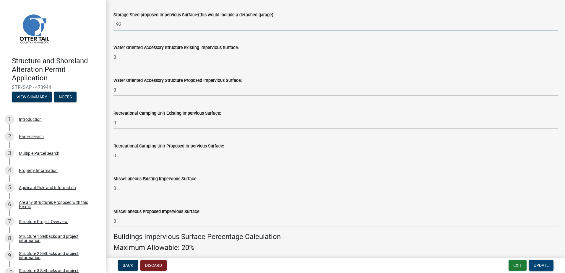
type input "192"
click at [541, 264] on span "Update" at bounding box center [541, 265] width 15 height 5
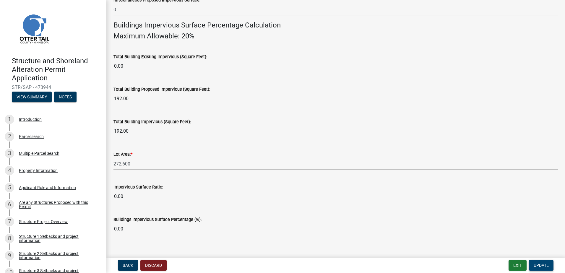
scroll to position [397, 0]
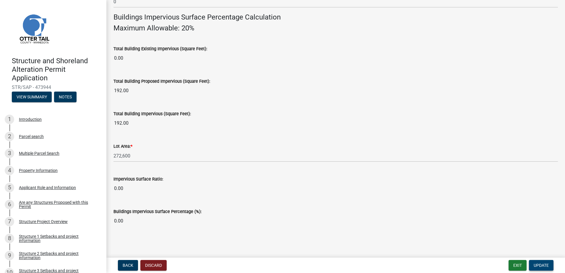
click at [543, 267] on span "Update" at bounding box center [541, 265] width 15 height 5
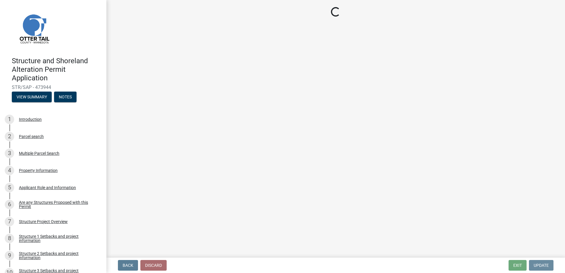
scroll to position [0, 0]
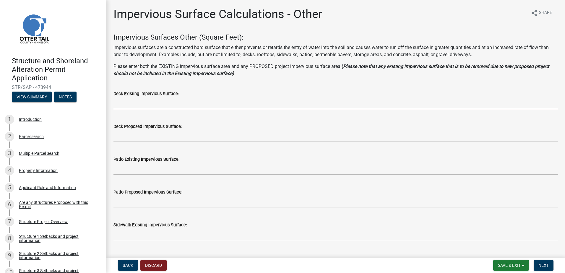
click at [136, 106] on input "text" at bounding box center [336, 103] width 445 height 12
type input "0"
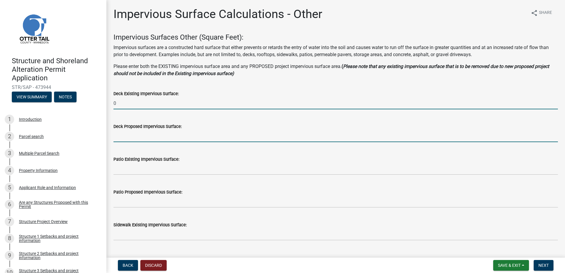
click at [143, 136] on input "text" at bounding box center [336, 136] width 445 height 12
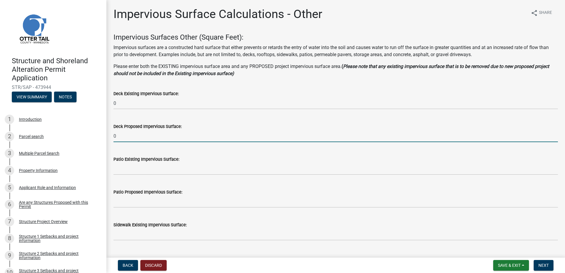
type input "0"
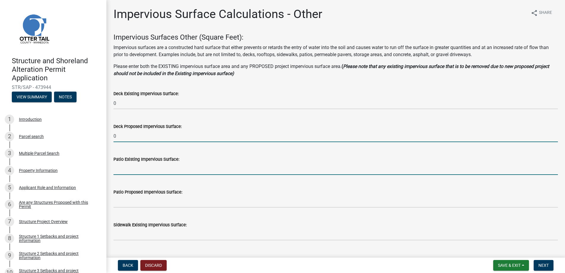
click at [152, 170] on input "text" at bounding box center [336, 169] width 445 height 12
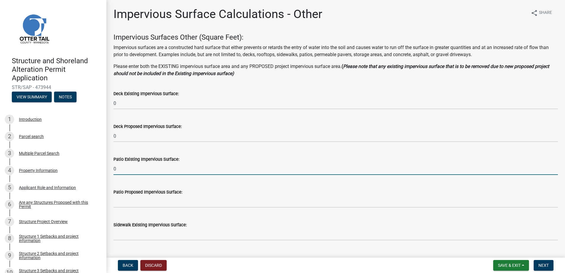
type input "0"
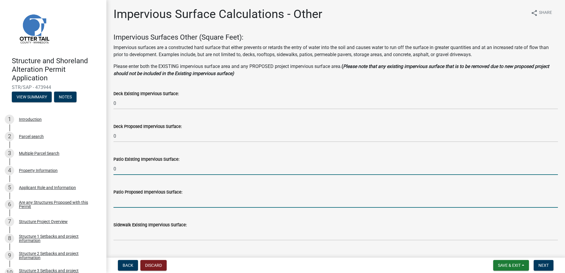
click at [148, 202] on input "text" at bounding box center [336, 202] width 445 height 12
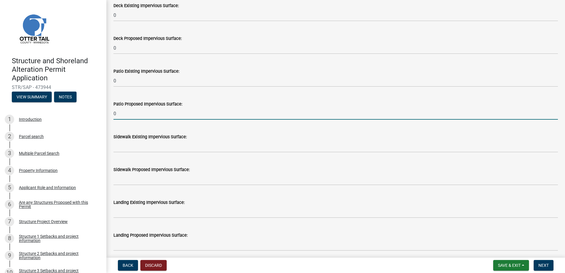
scroll to position [89, 0]
type input "0"
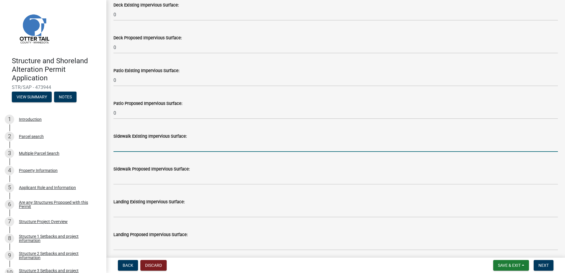
click at [143, 148] on input "text" at bounding box center [336, 146] width 445 height 12
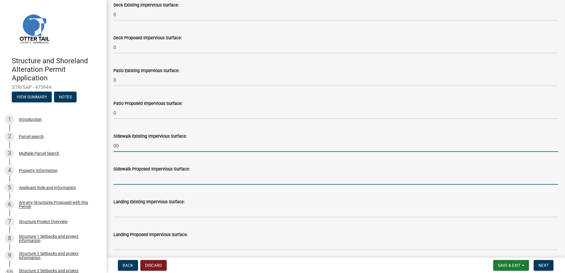
type input "0"
click at [146, 181] on input "text" at bounding box center [336, 179] width 445 height 12
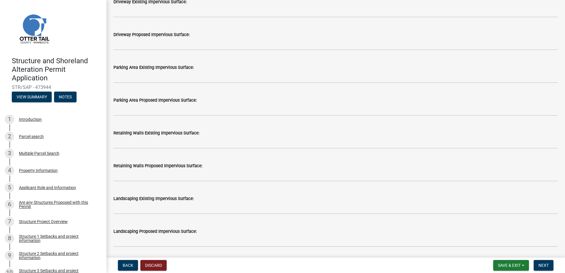
scroll to position [355, 0]
type input "0"
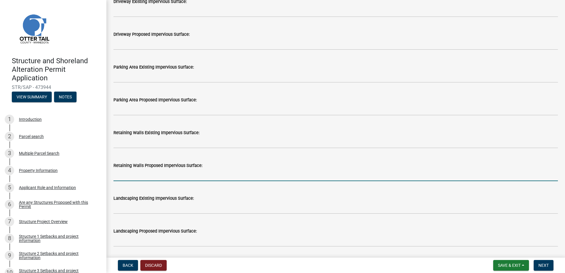
click at [142, 177] on input "text" at bounding box center [336, 175] width 445 height 12
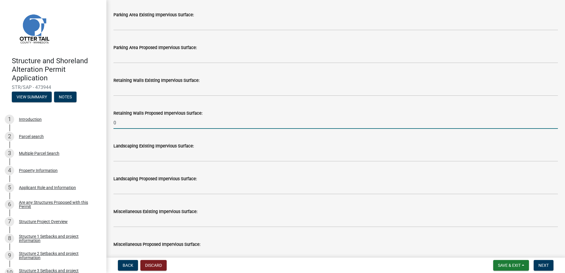
scroll to position [414, 0]
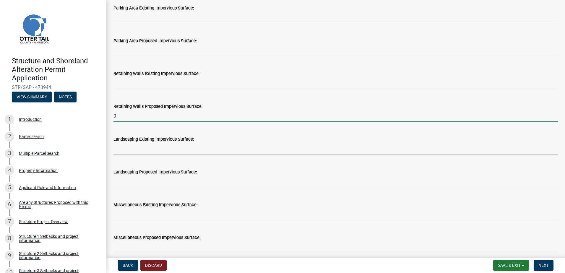
type input "0"
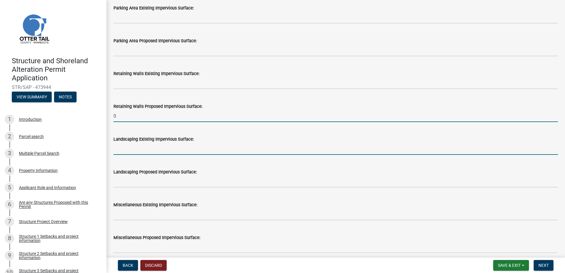
click at [127, 151] on input "text" at bounding box center [336, 149] width 445 height 12
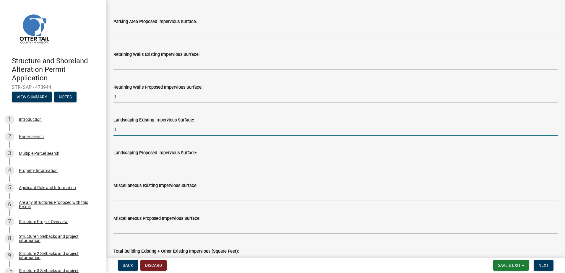
scroll to position [443, 0]
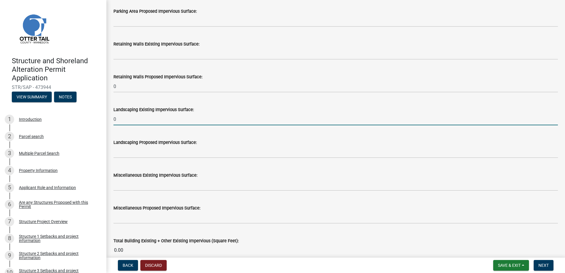
type input "0"
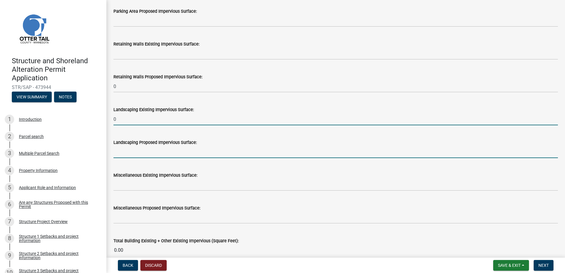
click at [128, 155] on input "text" at bounding box center [336, 152] width 445 height 12
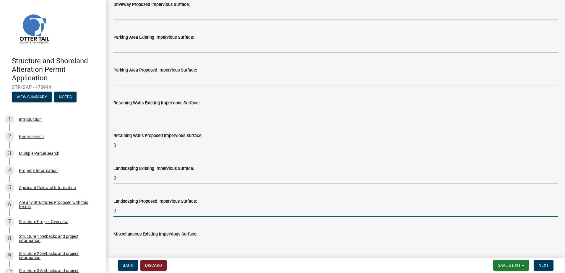
scroll to position [384, 0]
type input "0"
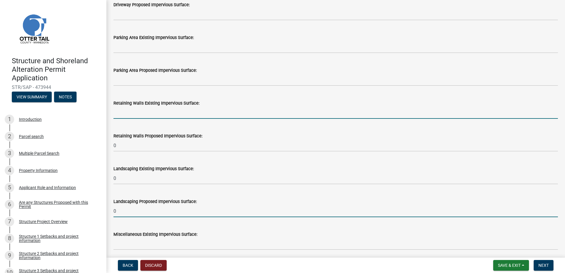
click at [135, 114] on input "text" at bounding box center [336, 113] width 445 height 12
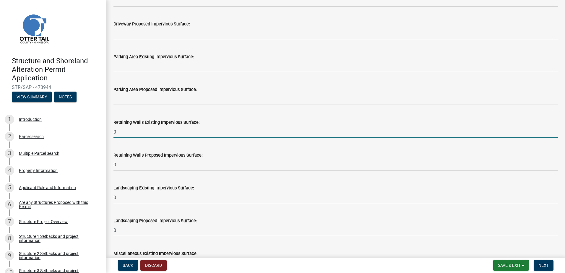
scroll to position [355, 0]
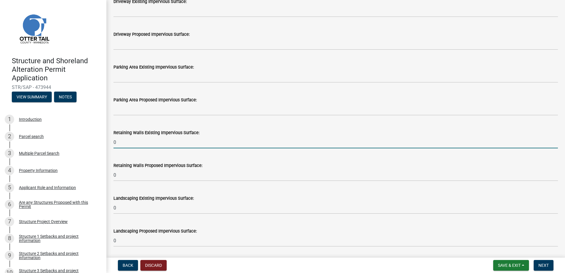
type input "0"
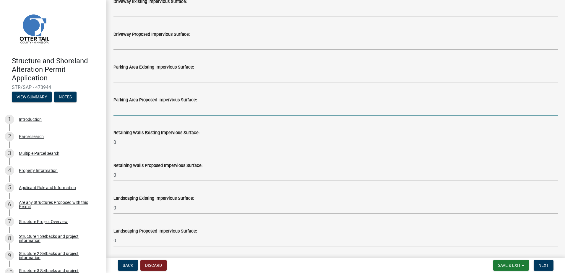
click at [136, 112] on input "text" at bounding box center [336, 109] width 445 height 12
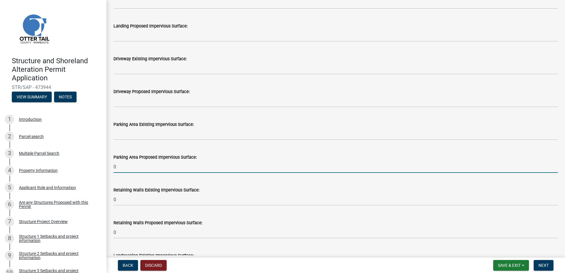
scroll to position [296, 0]
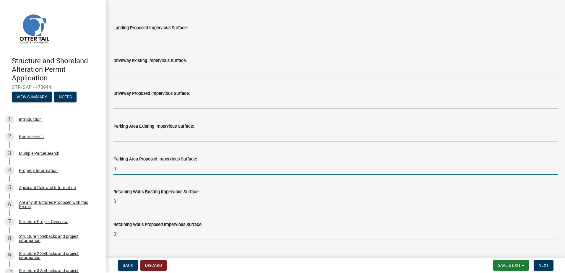
type input "0"
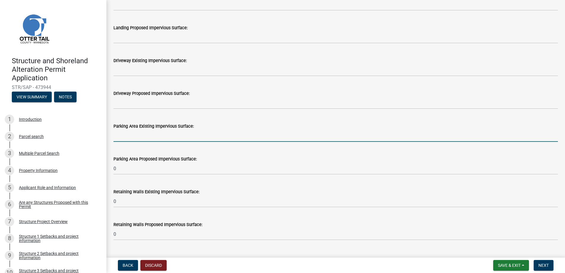
click at [132, 139] on input "text" at bounding box center [336, 136] width 445 height 12
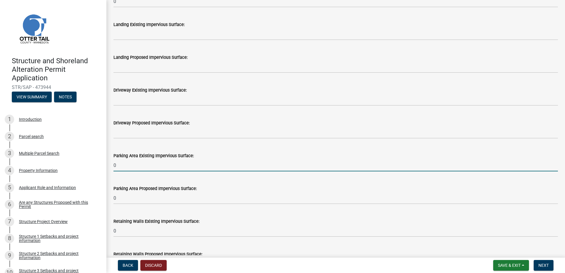
type input "0"
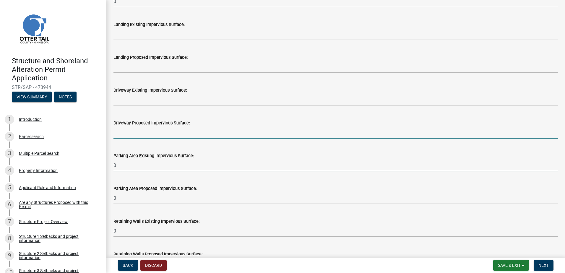
click at [129, 135] on input "text" at bounding box center [336, 133] width 445 height 12
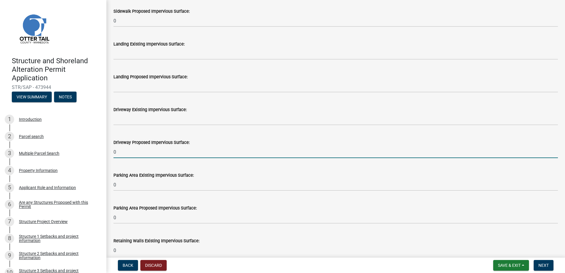
scroll to position [237, 0]
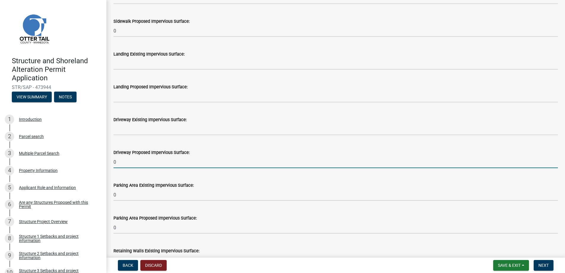
type input "0"
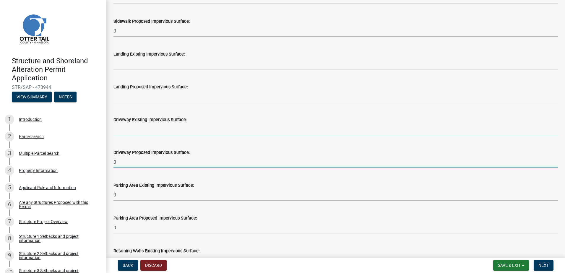
click at [135, 132] on input "text" at bounding box center [336, 129] width 445 height 12
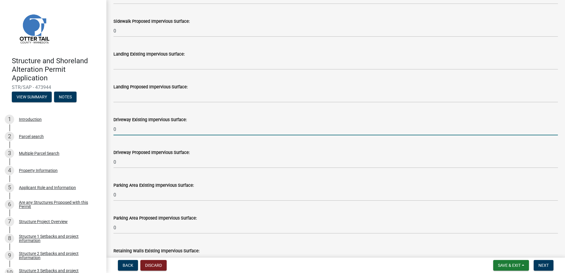
type input "0"
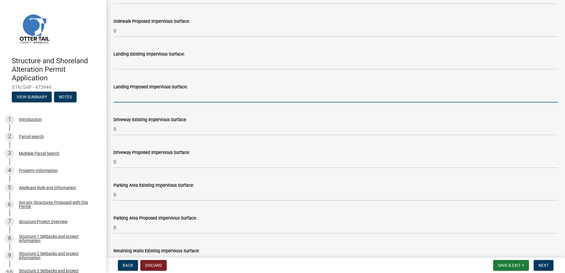
click at [130, 99] on input "text" at bounding box center [336, 96] width 445 height 12
type input "0"
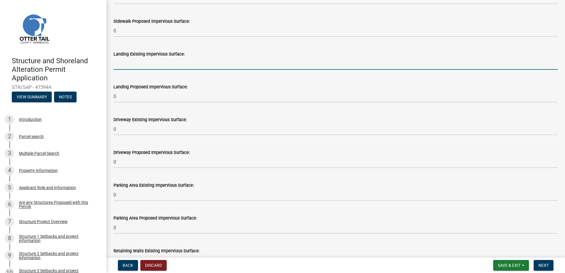
click at [133, 65] on input "text" at bounding box center [336, 64] width 445 height 12
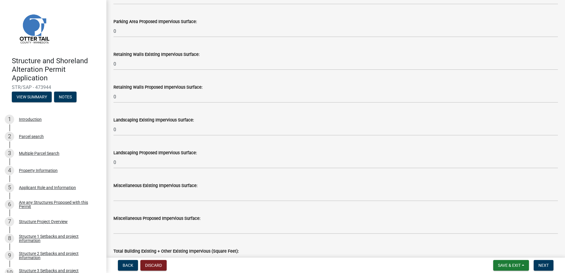
scroll to position [473, 0]
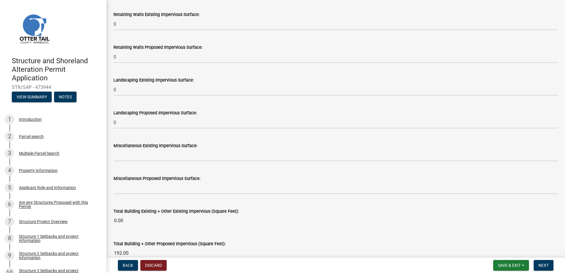
type input "0"
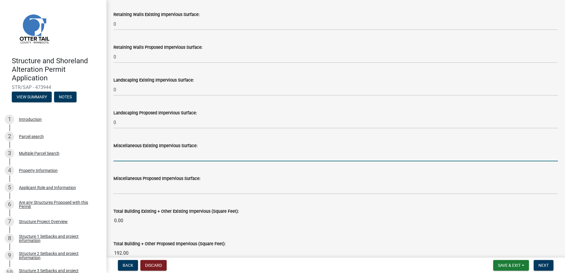
click at [136, 157] on input "text" at bounding box center [336, 155] width 445 height 12
type input "0"
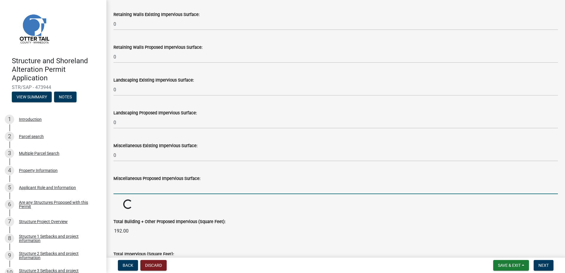
click at [132, 191] on input "text" at bounding box center [336, 188] width 445 height 12
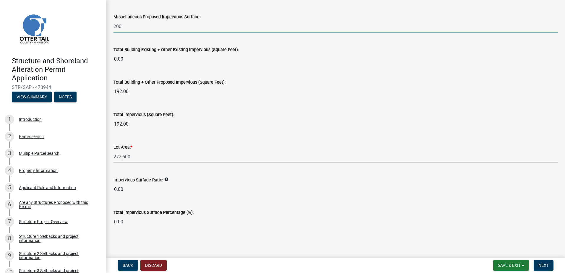
scroll to position [636, 0]
type input "200"
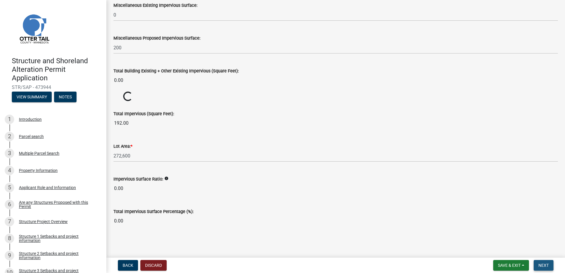
scroll to position [613, 0]
click at [545, 265] on span "Next" at bounding box center [544, 265] width 10 height 5
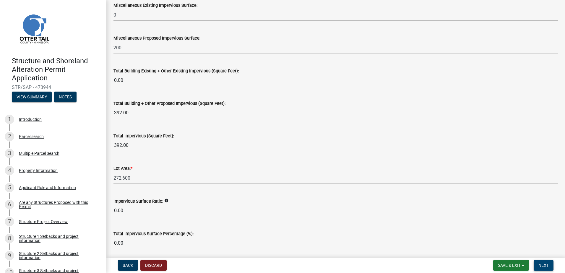
scroll to position [636, 0]
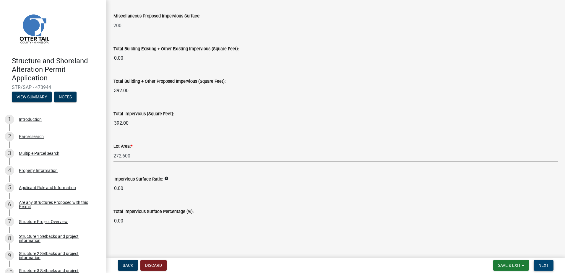
click at [543, 265] on span "Next" at bounding box center [544, 265] width 10 height 5
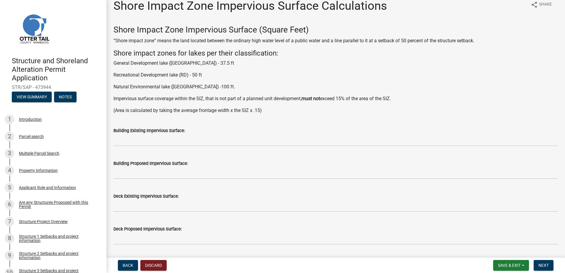
scroll to position [0, 0]
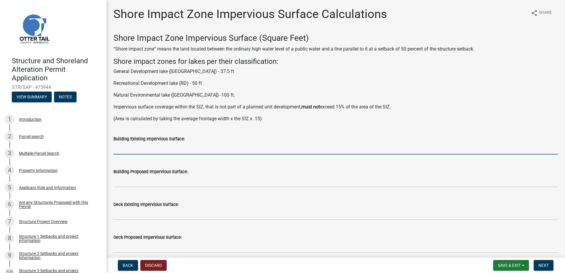
click at [134, 151] on input "text" at bounding box center [336, 148] width 445 height 12
type input "0"
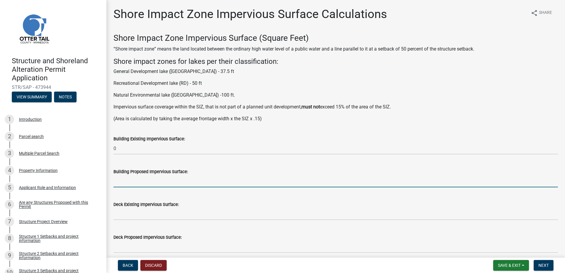
click at [122, 182] on input "text" at bounding box center [336, 181] width 445 height 12
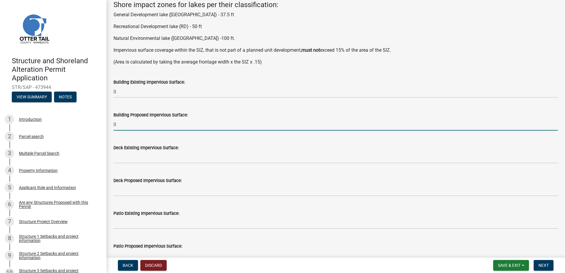
scroll to position [59, 0]
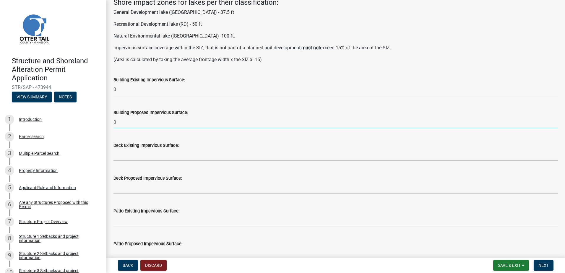
type input "0"
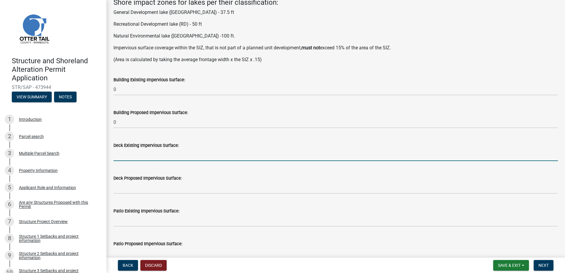
click at [119, 156] on input "text" at bounding box center [336, 155] width 445 height 12
type input "0"
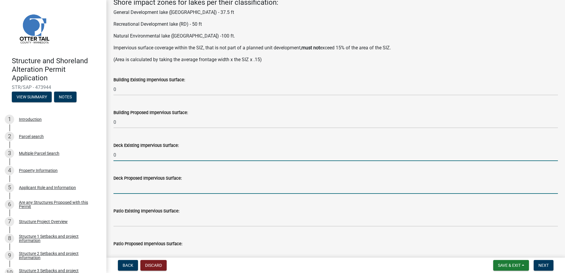
click at [128, 190] on input "text" at bounding box center [336, 188] width 445 height 12
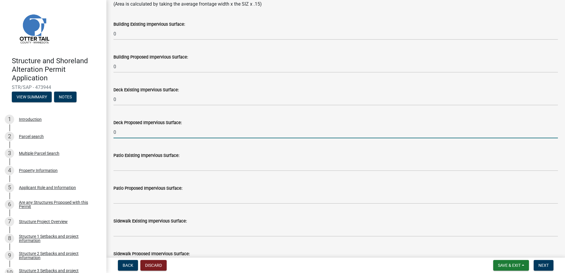
scroll to position [118, 0]
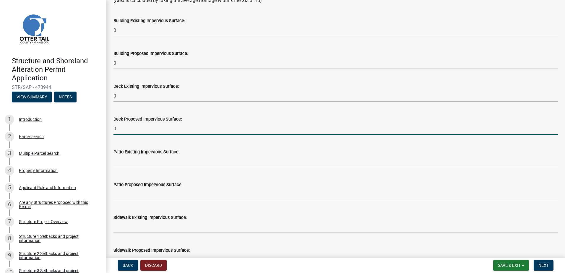
type input "0"
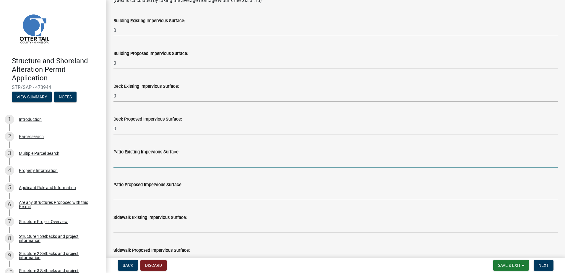
click at [121, 164] on input "text" at bounding box center [336, 162] width 445 height 12
type input "0"
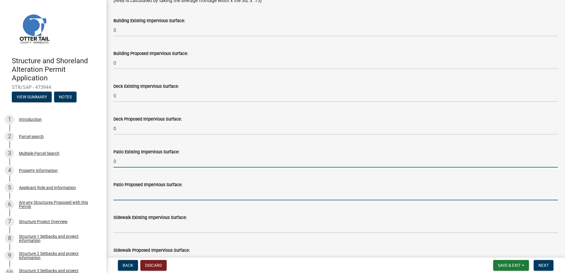
click at [127, 195] on input "text" at bounding box center [336, 194] width 445 height 12
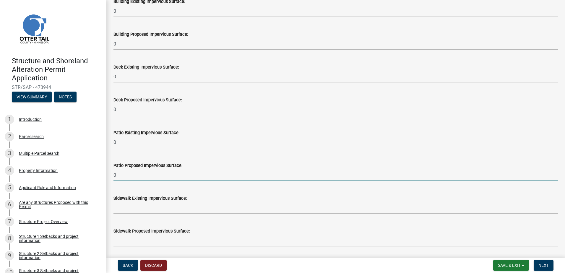
scroll to position [148, 0]
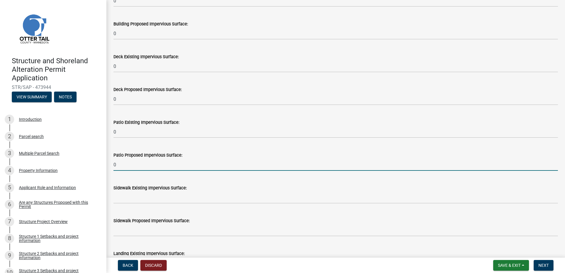
type input "0"
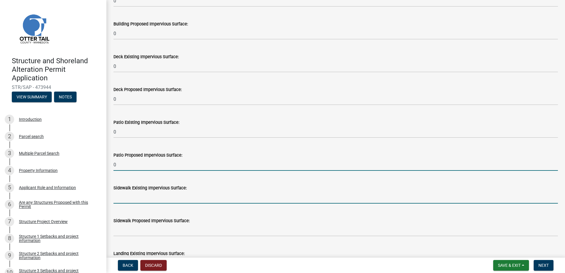
click at [125, 199] on input "text" at bounding box center [336, 198] width 445 height 12
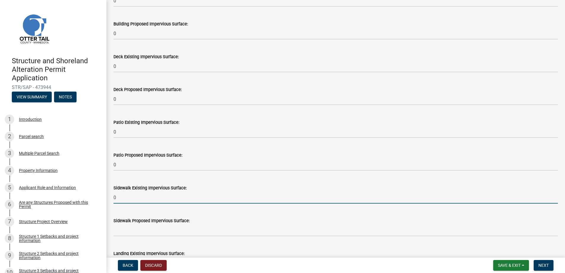
type input "0"
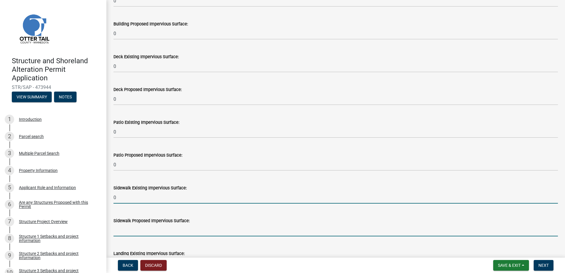
click at [122, 230] on input "text" at bounding box center [336, 230] width 445 height 12
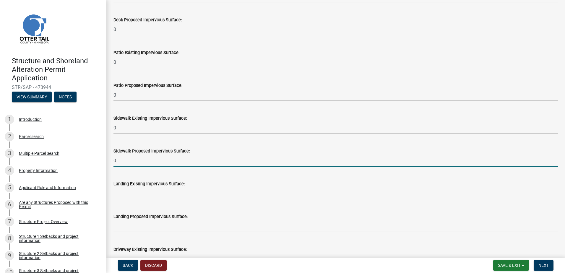
scroll to position [237, 0]
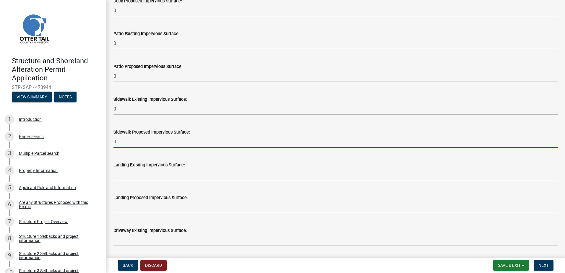
type input "0"
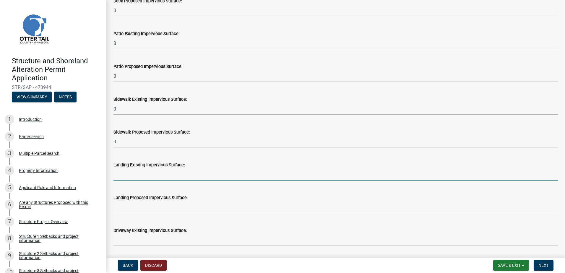
click at [126, 177] on input "text" at bounding box center [336, 175] width 445 height 12
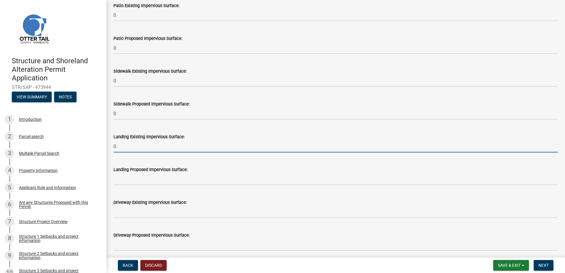
scroll to position [325, 0]
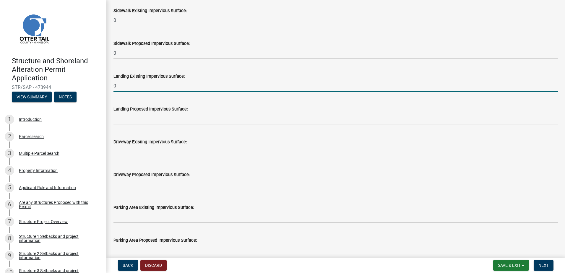
type input "0"
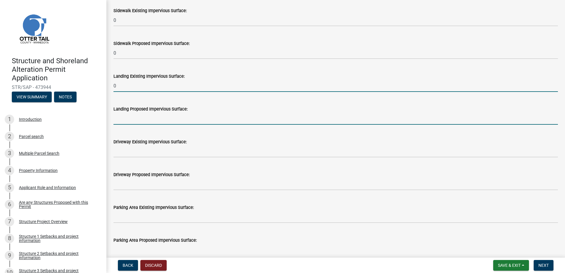
click at [127, 121] on input "text" at bounding box center [336, 119] width 445 height 12
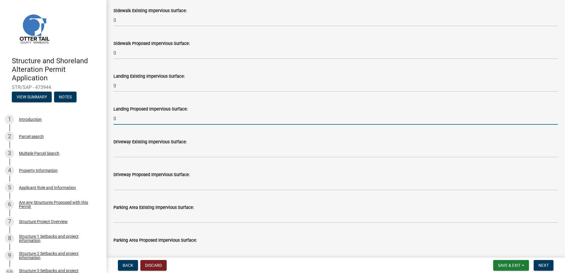
type input "0"
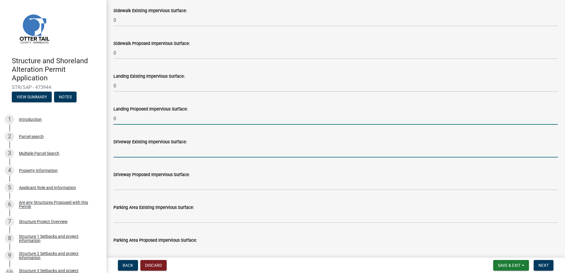
click at [129, 152] on input "text" at bounding box center [336, 151] width 445 height 12
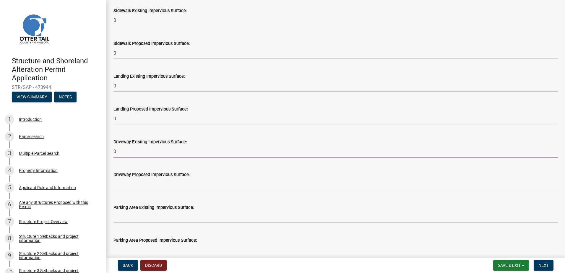
type input "0"
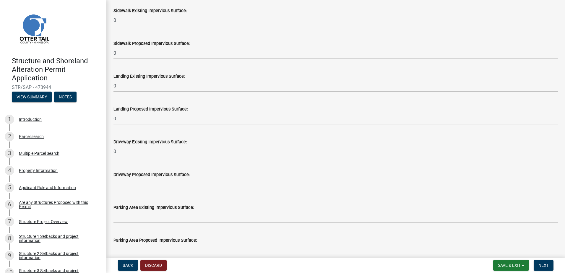
click at [129, 186] on input "text" at bounding box center [336, 184] width 445 height 12
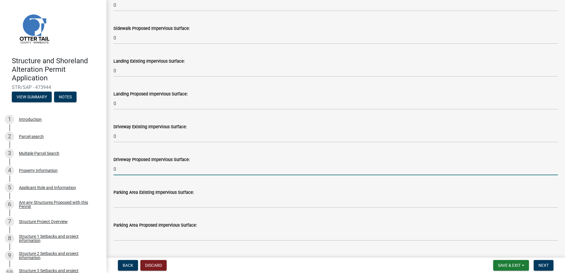
scroll to position [355, 0]
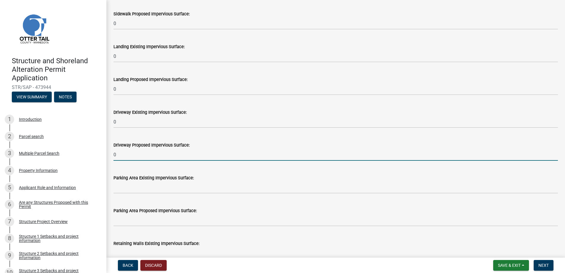
type input "0"
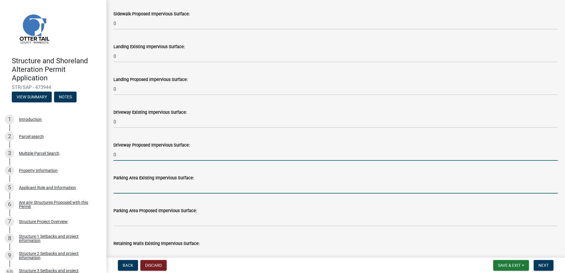
click at [129, 190] on input "text" at bounding box center [336, 188] width 445 height 12
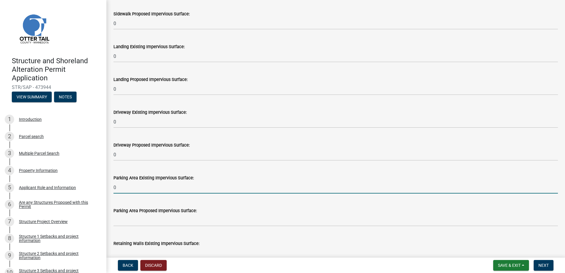
scroll to position [414, 0]
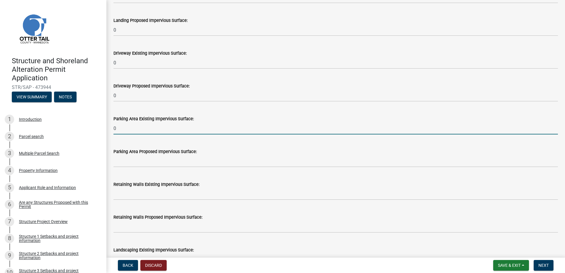
type input "0"
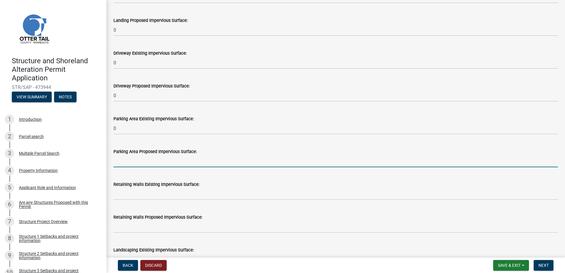
click at [124, 163] on input "text" at bounding box center [336, 161] width 445 height 12
type input "0"
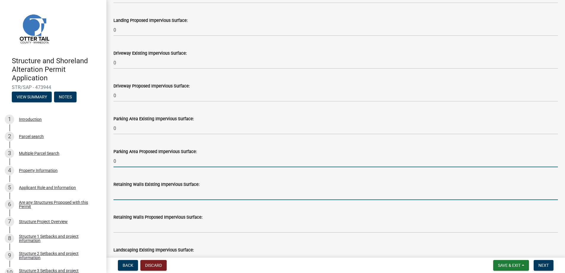
click at [137, 196] on input "text" at bounding box center [336, 194] width 445 height 12
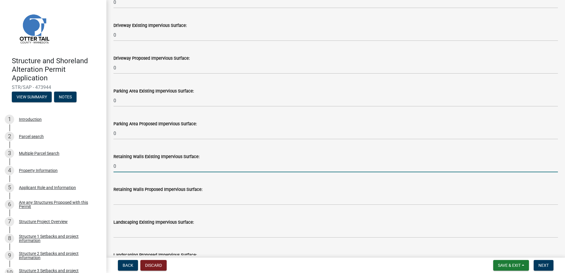
scroll to position [443, 0]
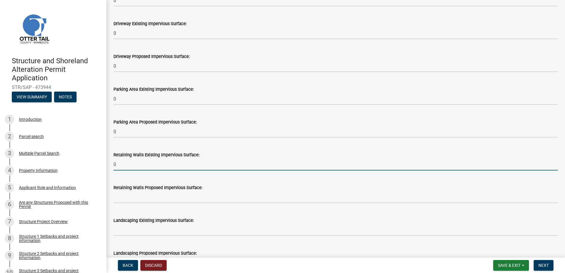
type input "0"
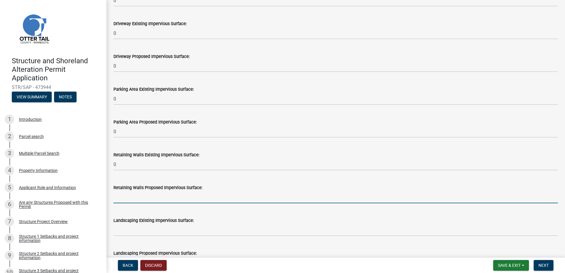
click at [126, 198] on input "text" at bounding box center [336, 197] width 445 height 12
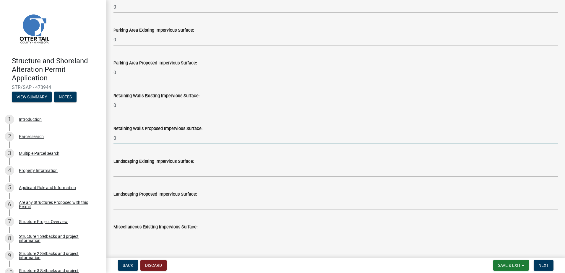
type input "0"
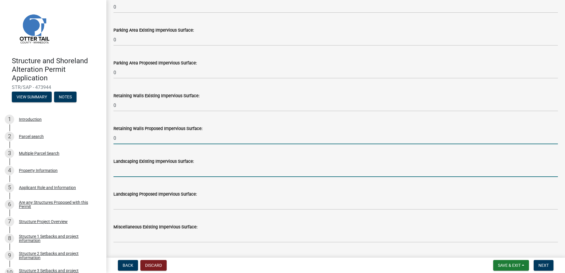
click at [125, 173] on input "text" at bounding box center [336, 171] width 445 height 12
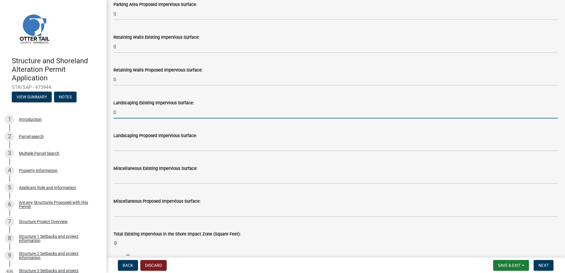
scroll to position [562, 0]
type input "0"
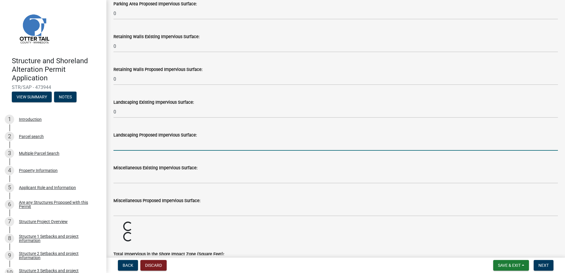
click at [125, 146] on input "text" at bounding box center [336, 145] width 445 height 12
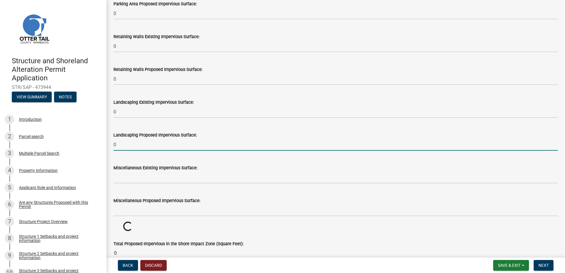
type input "0"
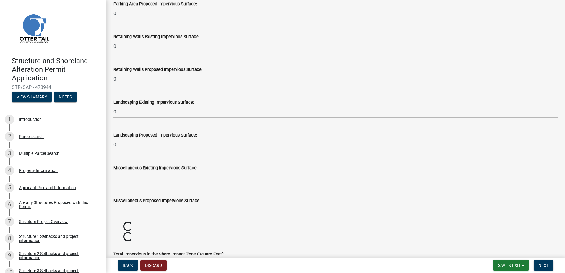
click at [129, 179] on input "text" at bounding box center [336, 177] width 445 height 12
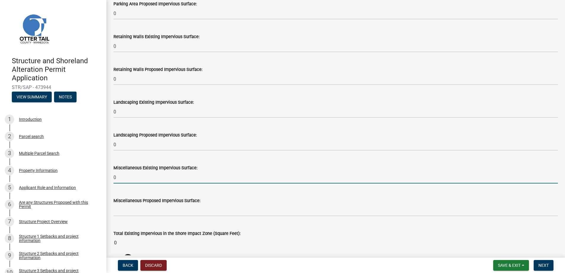
scroll to position [621, 0]
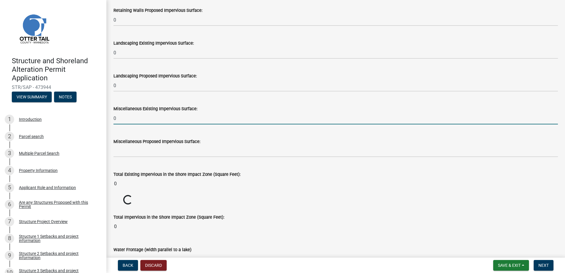
type input "0"
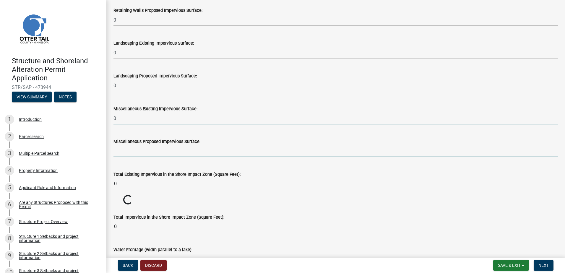
click at [128, 153] on input "text" at bounding box center [336, 151] width 445 height 12
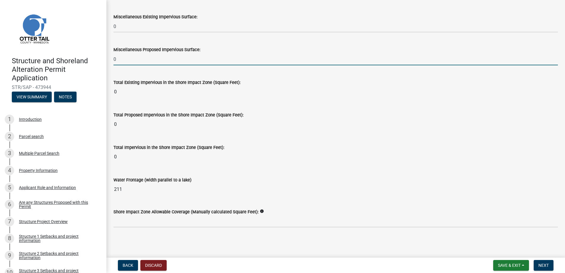
scroll to position [713, 0]
type input "0"
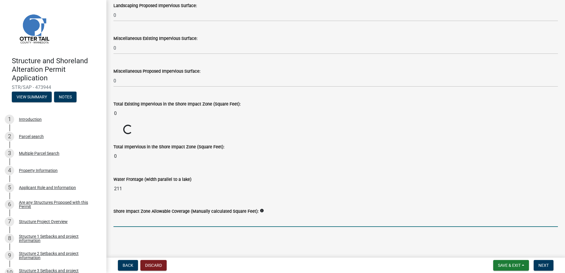
click at [134, 222] on input "text" at bounding box center [336, 221] width 445 height 12
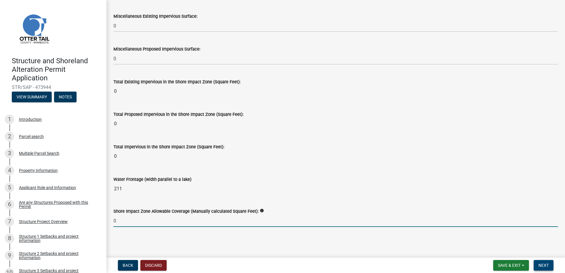
type input "0"
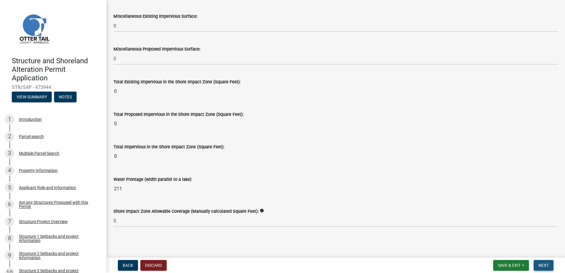
click at [543, 266] on span "Next" at bounding box center [544, 265] width 10 height 5
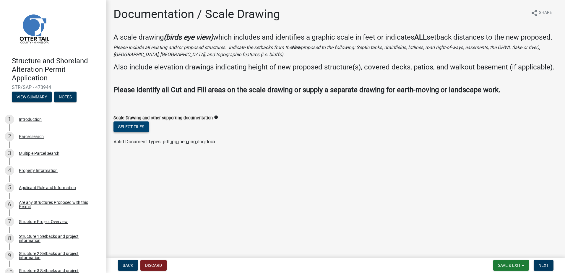
click at [123, 132] on button "Select files" at bounding box center [131, 127] width 35 height 11
click at [138, 169] on main "Documentation / Scale Drawing share Share A scale drawing (birds eye view) whic…" at bounding box center [335, 127] width 459 height 255
click at [215, 119] on icon "info" at bounding box center [216, 117] width 4 height 4
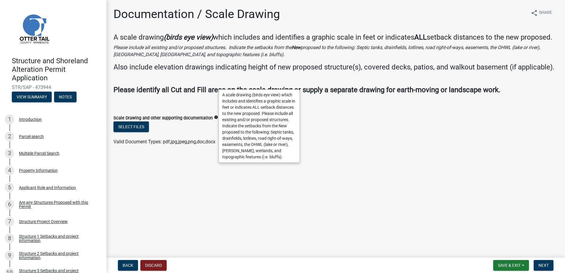
click at [185, 134] on div "Select files" at bounding box center [336, 128] width 445 height 12
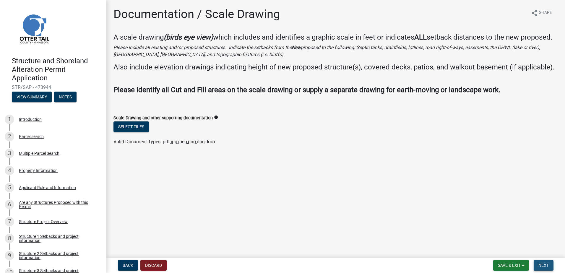
click at [544, 267] on span "Next" at bounding box center [544, 265] width 10 height 5
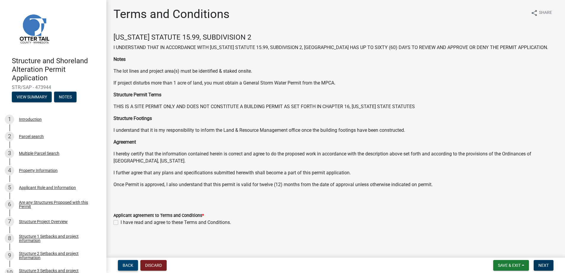
click at [125, 265] on span "Back" at bounding box center [128, 265] width 11 height 5
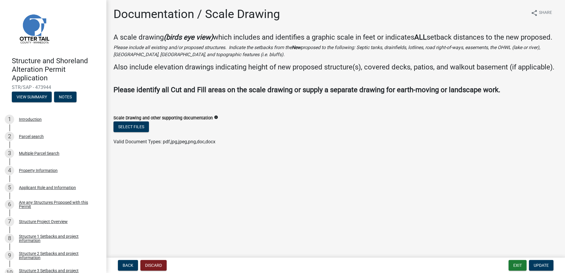
click at [128, 171] on main "Documentation / Scale Drawing share Share A scale drawing (birds eye view) whic…" at bounding box center [335, 127] width 459 height 255
click at [132, 132] on button "Select files" at bounding box center [131, 127] width 35 height 11
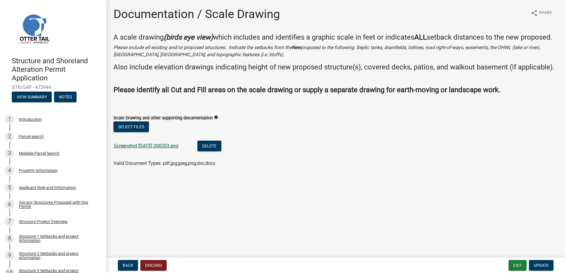
click at [145, 149] on link "Screenshot 2025-09-04 200203.png" at bounding box center [146, 146] width 65 height 6
click at [218, 151] on button "Delete" at bounding box center [209, 146] width 24 height 11
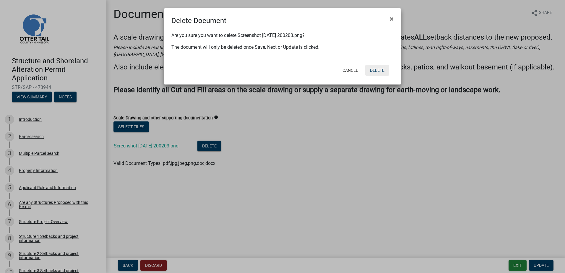
click at [378, 67] on button "Delete" at bounding box center [377, 70] width 24 height 11
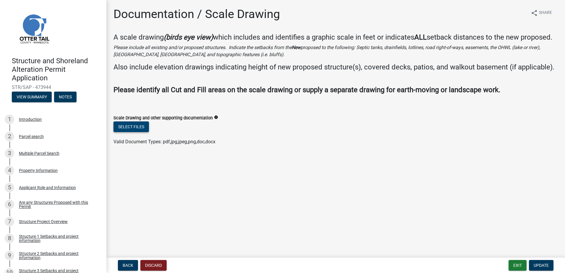
click at [124, 132] on button "Select files" at bounding box center [131, 127] width 35 height 11
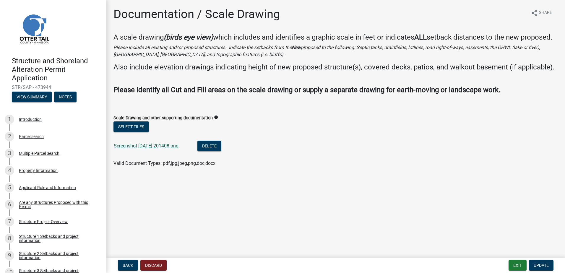
click at [158, 149] on link "Screenshot 2025-09-04 201408.png" at bounding box center [146, 146] width 65 height 6
click at [540, 264] on span "Update" at bounding box center [541, 265] width 15 height 5
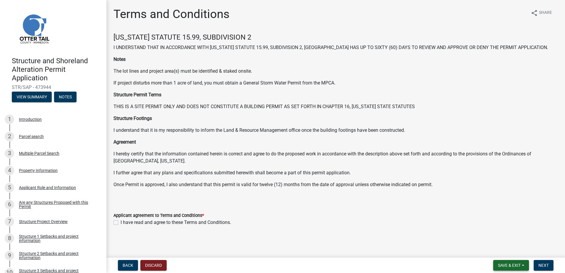
click at [509, 265] on span "Save & Exit" at bounding box center [509, 265] width 23 height 5
click at [499, 251] on button "Save & Exit" at bounding box center [505, 250] width 47 height 14
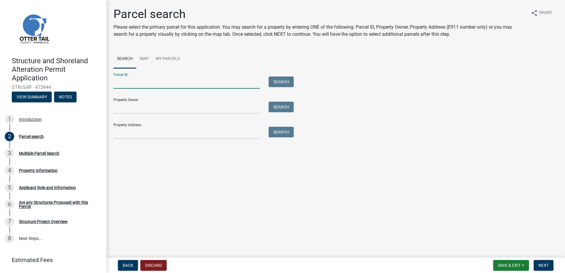
click at [132, 84] on input "Parcel ID:" at bounding box center [187, 83] width 146 height 12
type input "18000990477000"
click at [159, 110] on input "Property Owner:" at bounding box center [187, 108] width 146 height 12
type input "BRIAN T BLAIR"
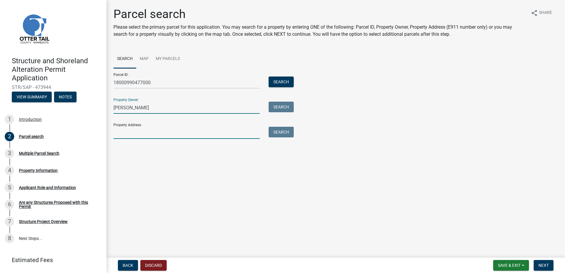
type input "35095 Jolly Ann Drive, Ashby, MN, 56309"
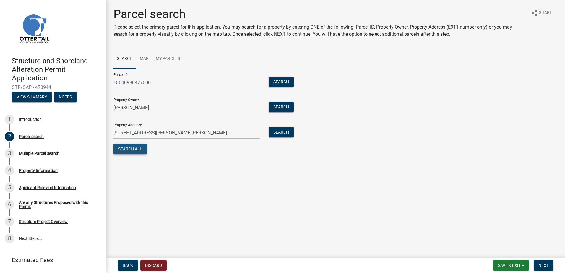
click at [135, 147] on button "Search All" at bounding box center [130, 149] width 33 height 11
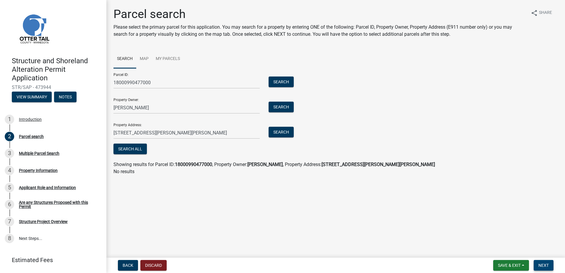
click at [543, 265] on span "Next" at bounding box center [544, 265] width 10 height 5
click at [543, 263] on span "Next" at bounding box center [544, 265] width 10 height 5
click at [278, 82] on button "Search" at bounding box center [281, 82] width 25 height 11
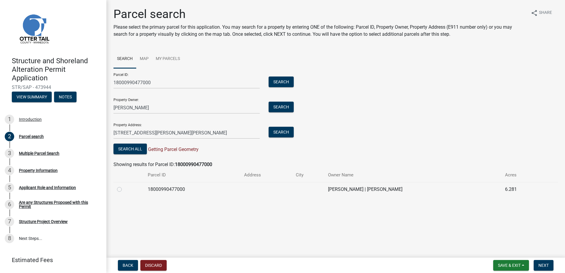
click at [124, 186] on label at bounding box center [124, 186] width 0 height 0
click at [124, 189] on input "radio" at bounding box center [126, 188] width 4 height 4
radio input "true"
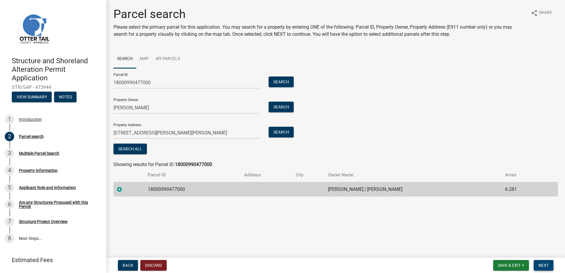
click at [543, 264] on span "Next" at bounding box center [544, 265] width 10 height 5
